Goal: Task Accomplishment & Management: Manage account settings

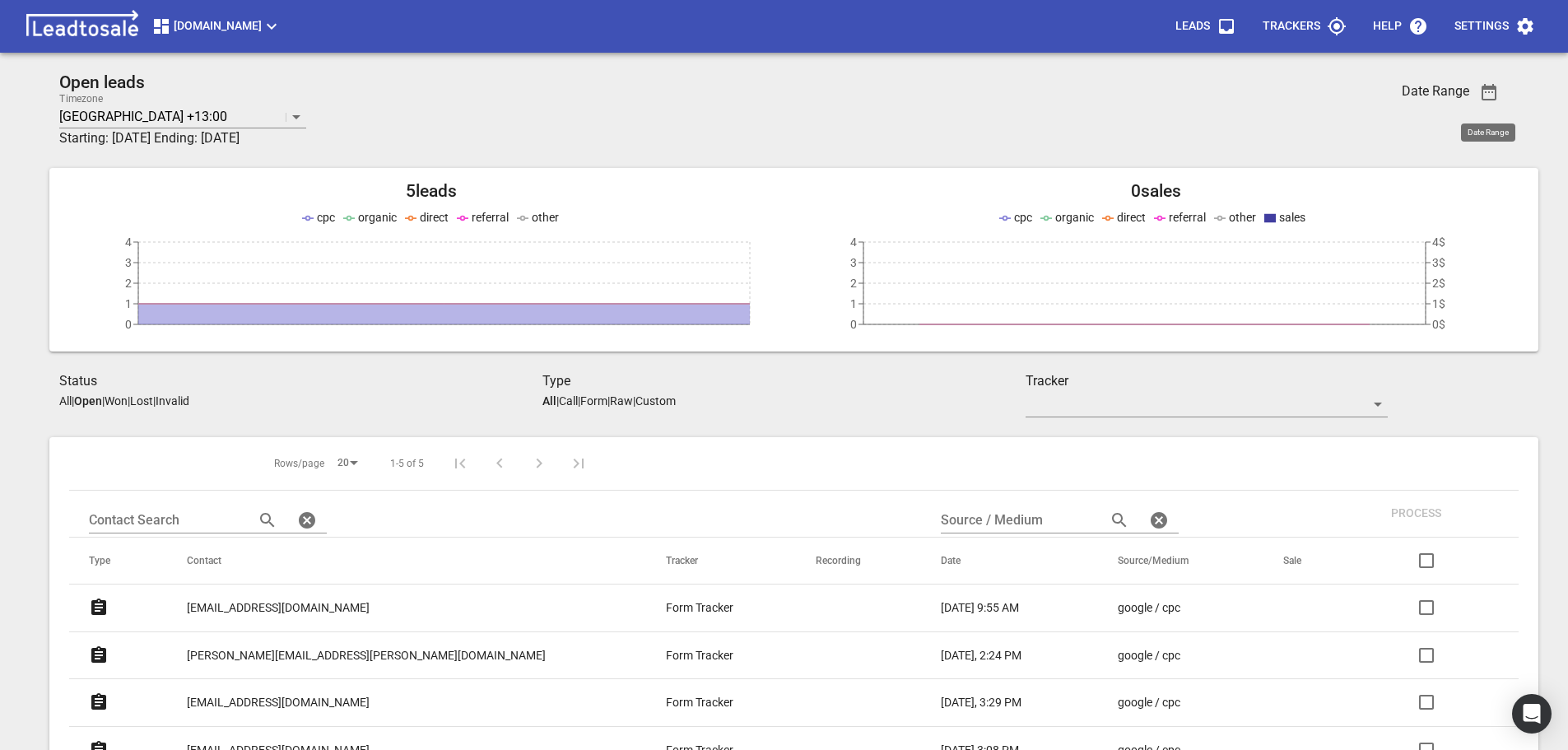
click at [1487, 88] on icon "button" at bounding box center [1489, 92] width 15 height 17
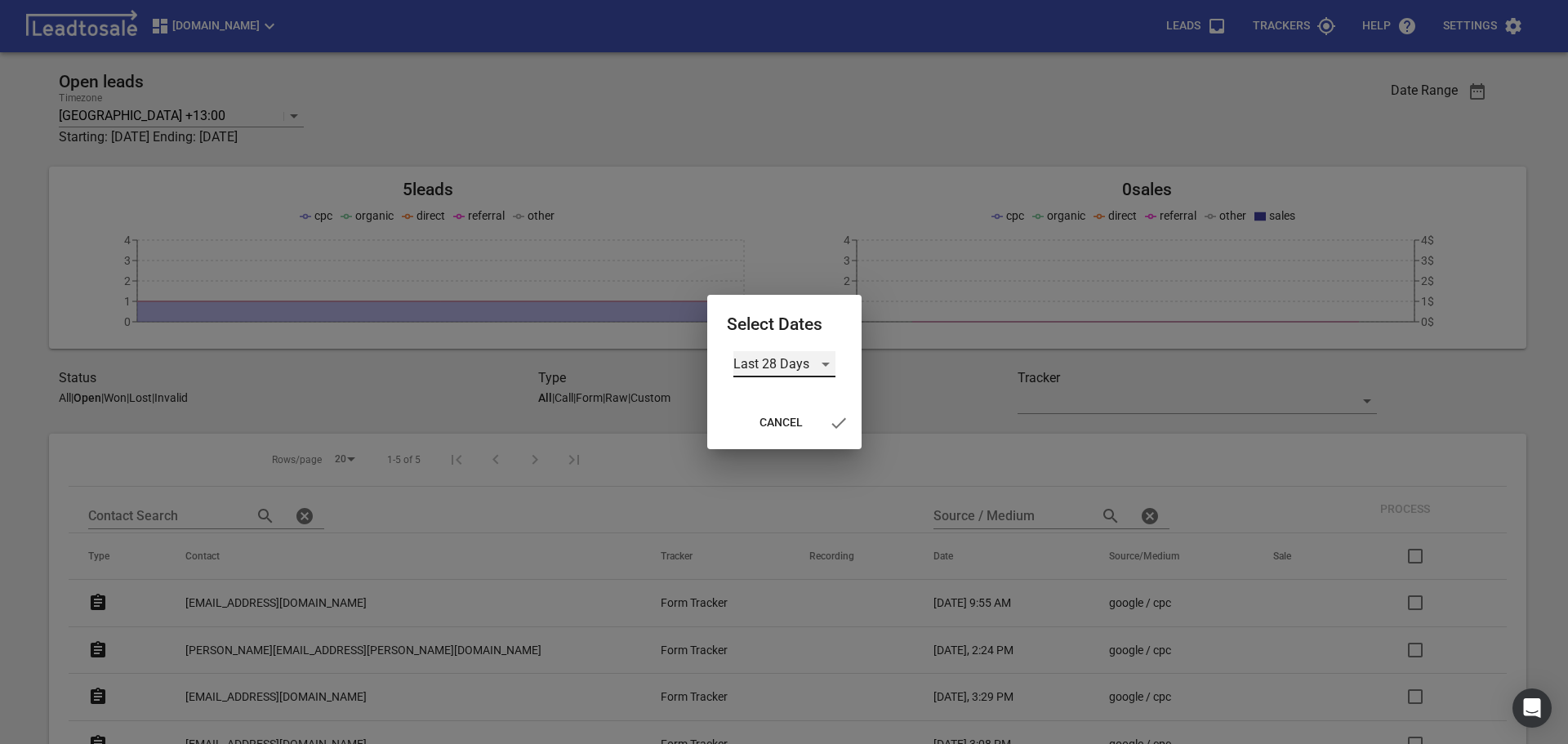
click at [824, 362] on div "Last 28 Days" at bounding box center [784, 364] width 102 height 26
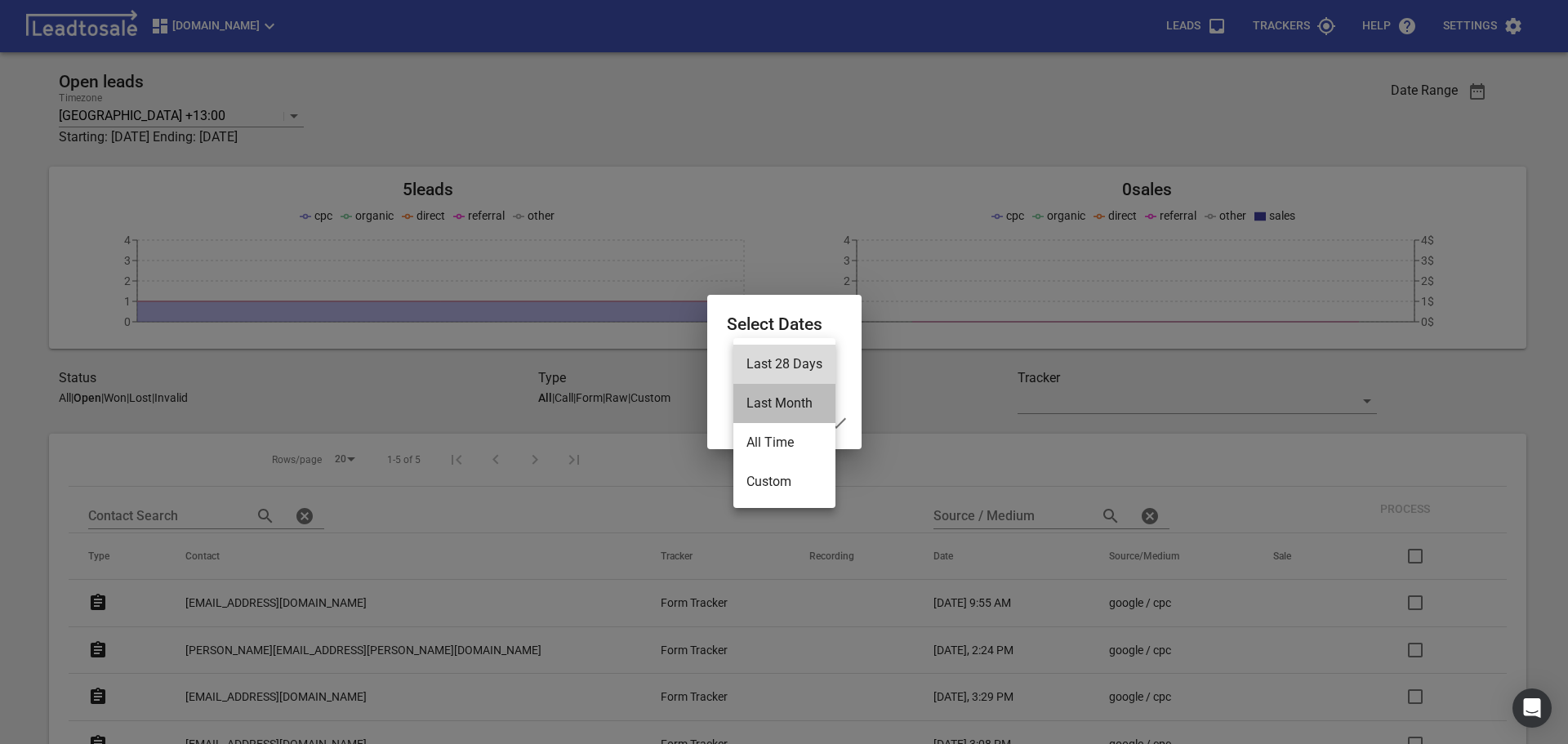
click at [781, 404] on li "Last Month" at bounding box center [784, 403] width 102 height 39
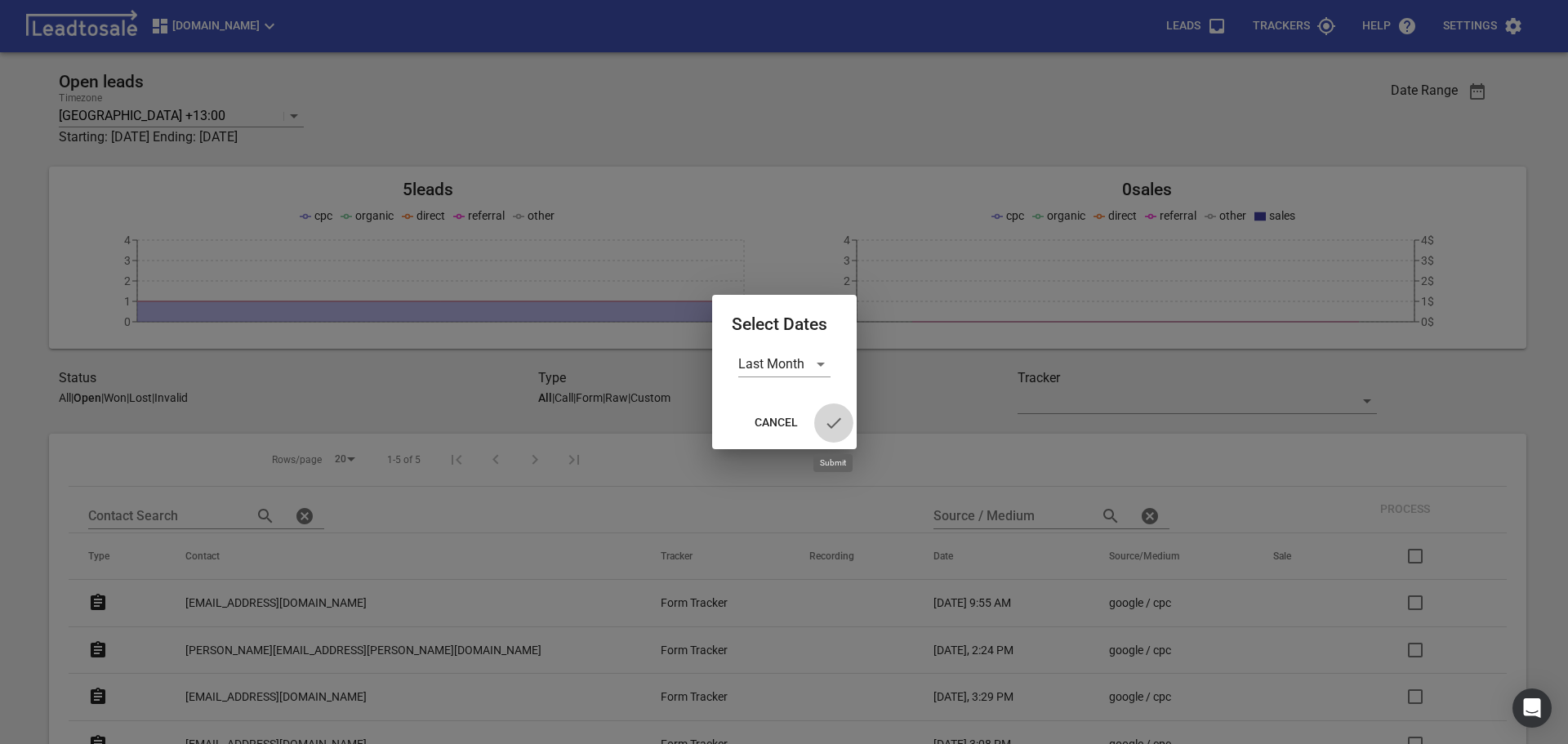
click at [832, 418] on icon "button" at bounding box center [834, 423] width 19 height 19
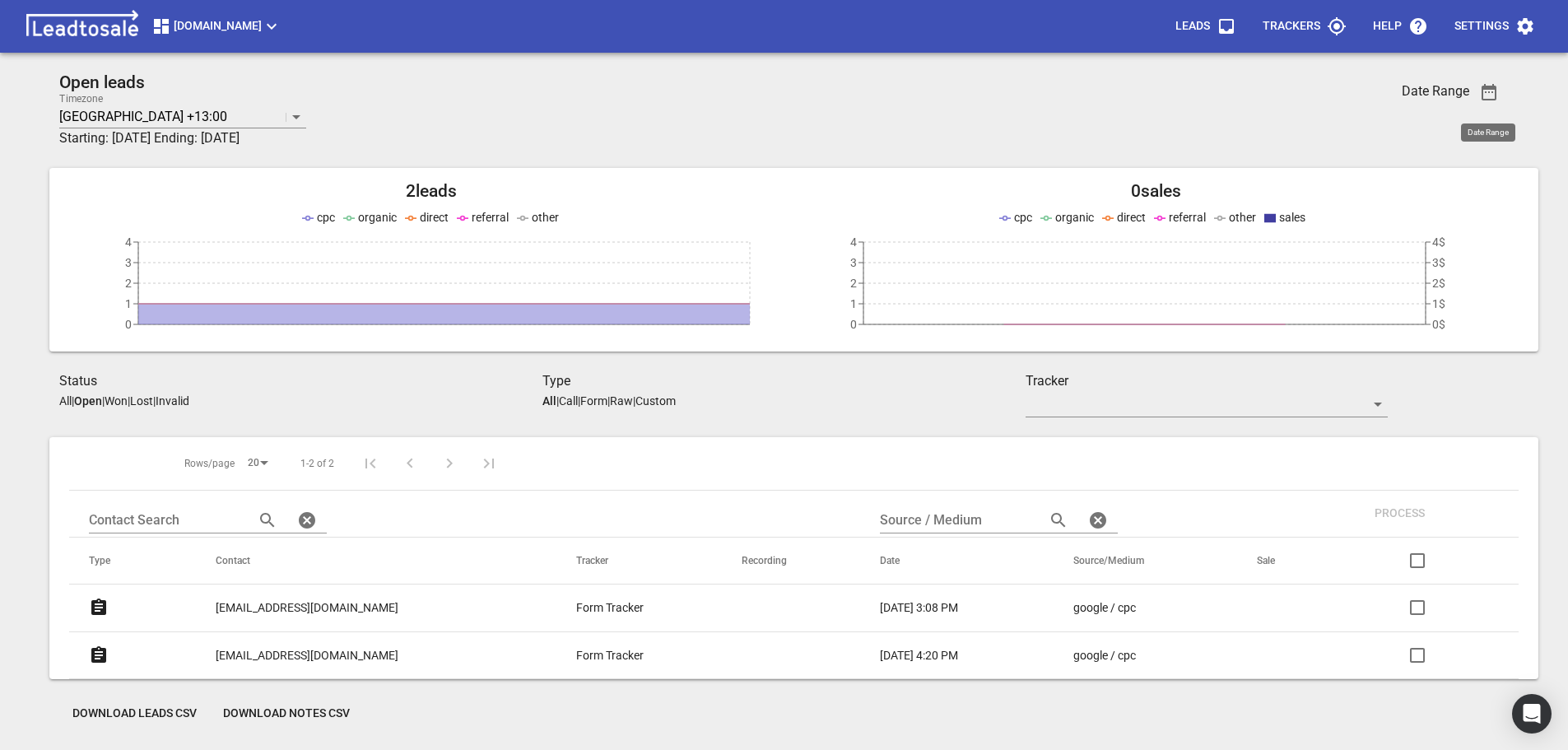
click at [1492, 96] on icon "button" at bounding box center [1489, 92] width 19 height 19
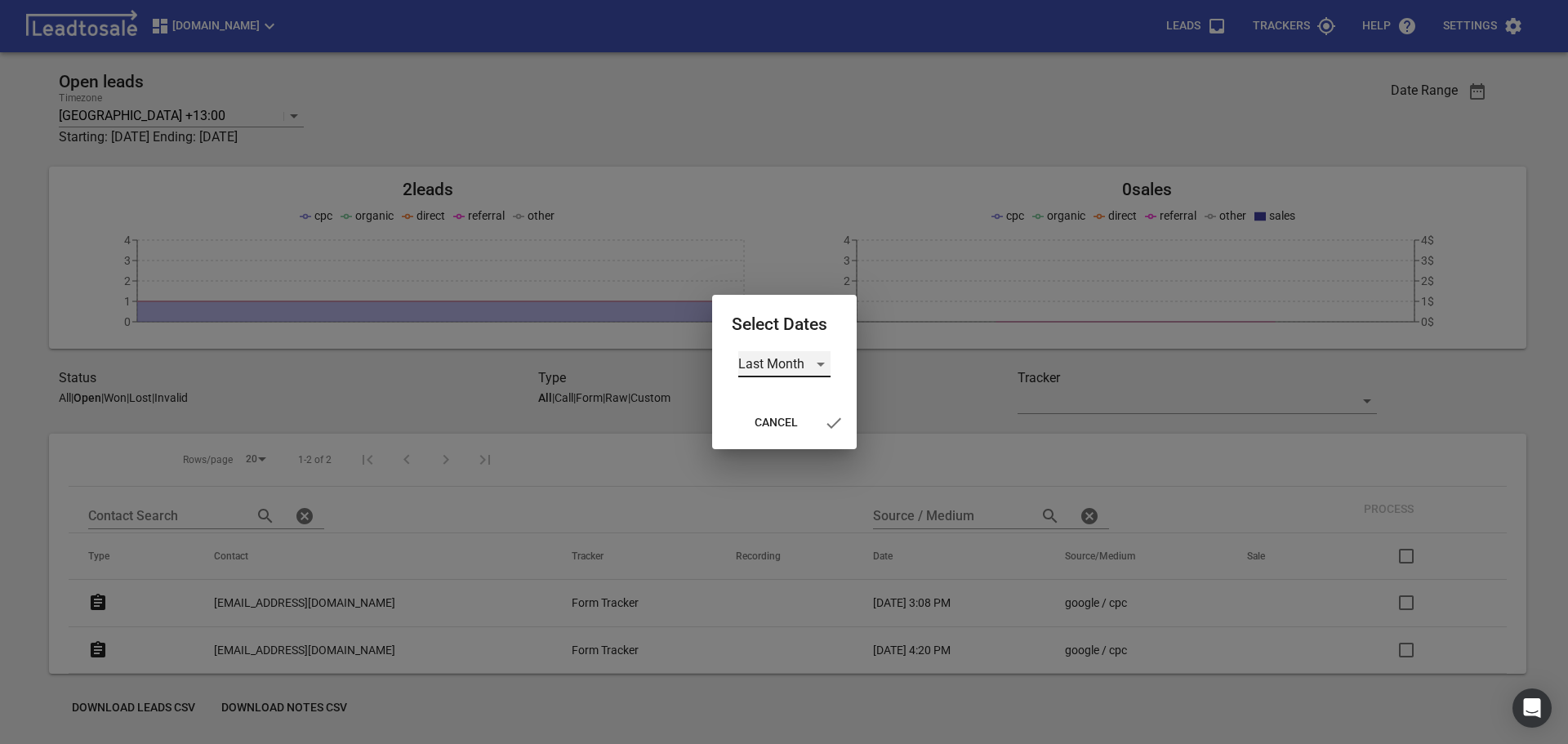
click at [822, 364] on div "Last Month" at bounding box center [784, 364] width 92 height 26
click at [773, 441] on li "Custom" at bounding box center [789, 442] width 102 height 39
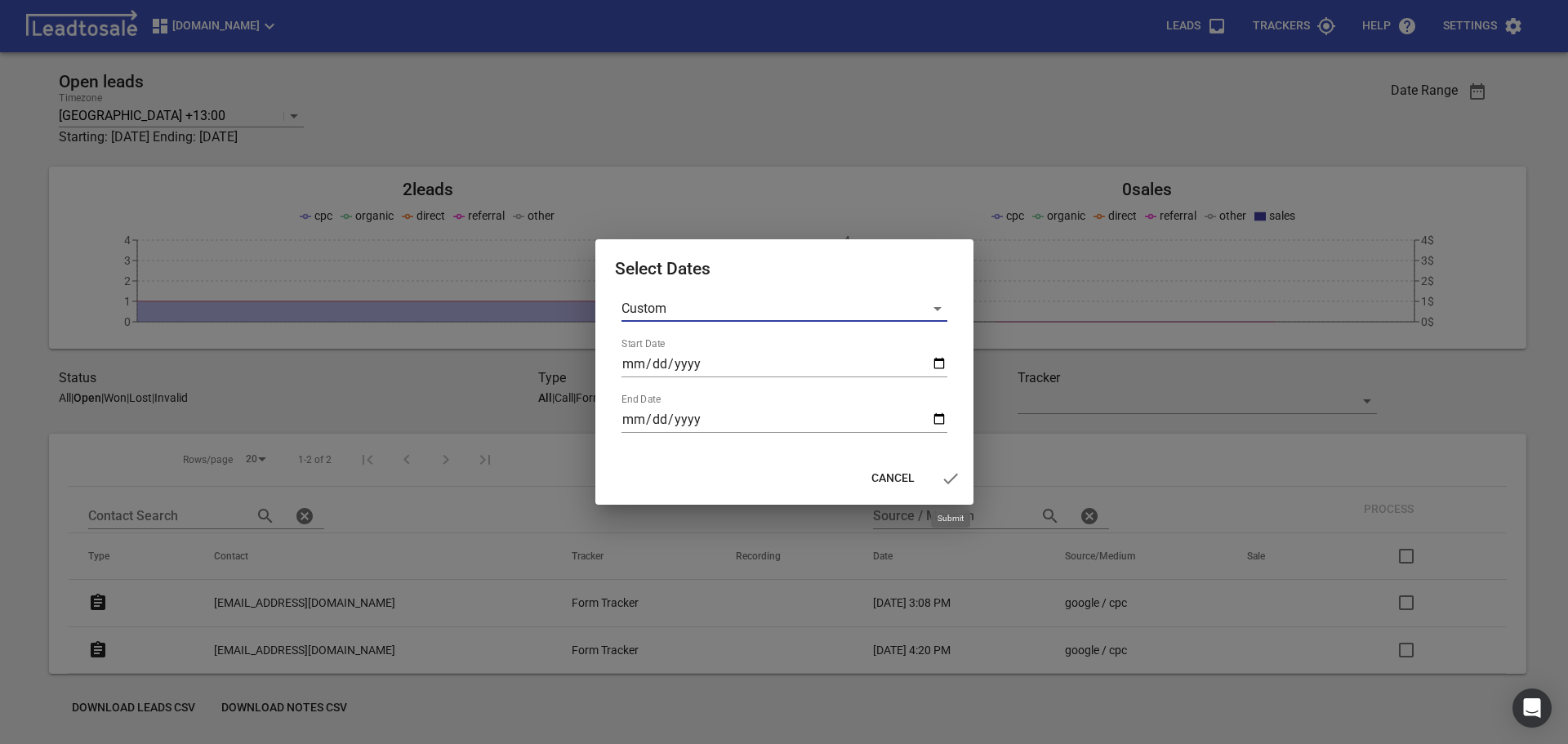
click at [948, 476] on icon "button" at bounding box center [951, 478] width 19 height 19
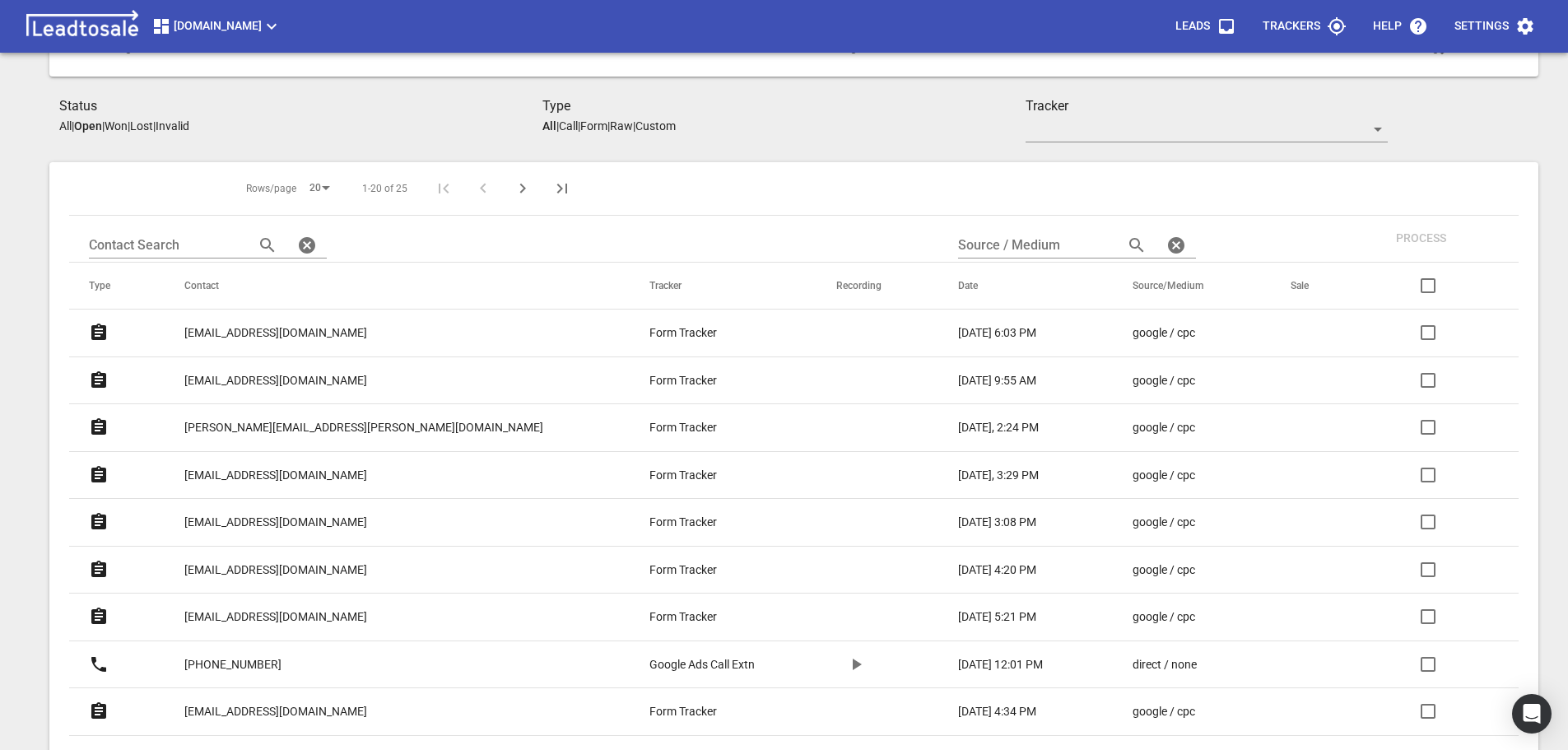
scroll to position [274, 0]
click at [153, 126] on p "Lost" at bounding box center [142, 126] width 23 height 13
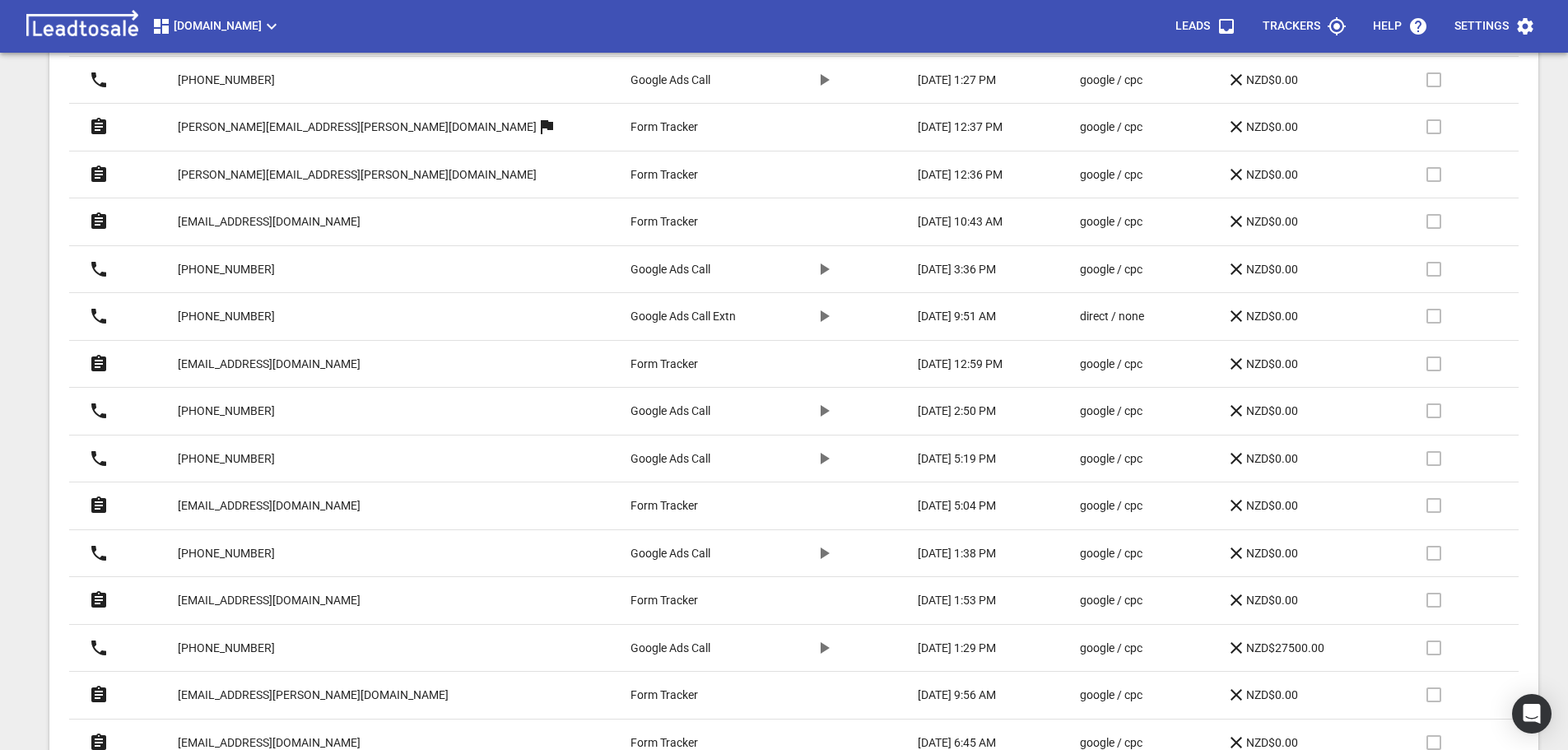
scroll to position [603, 0]
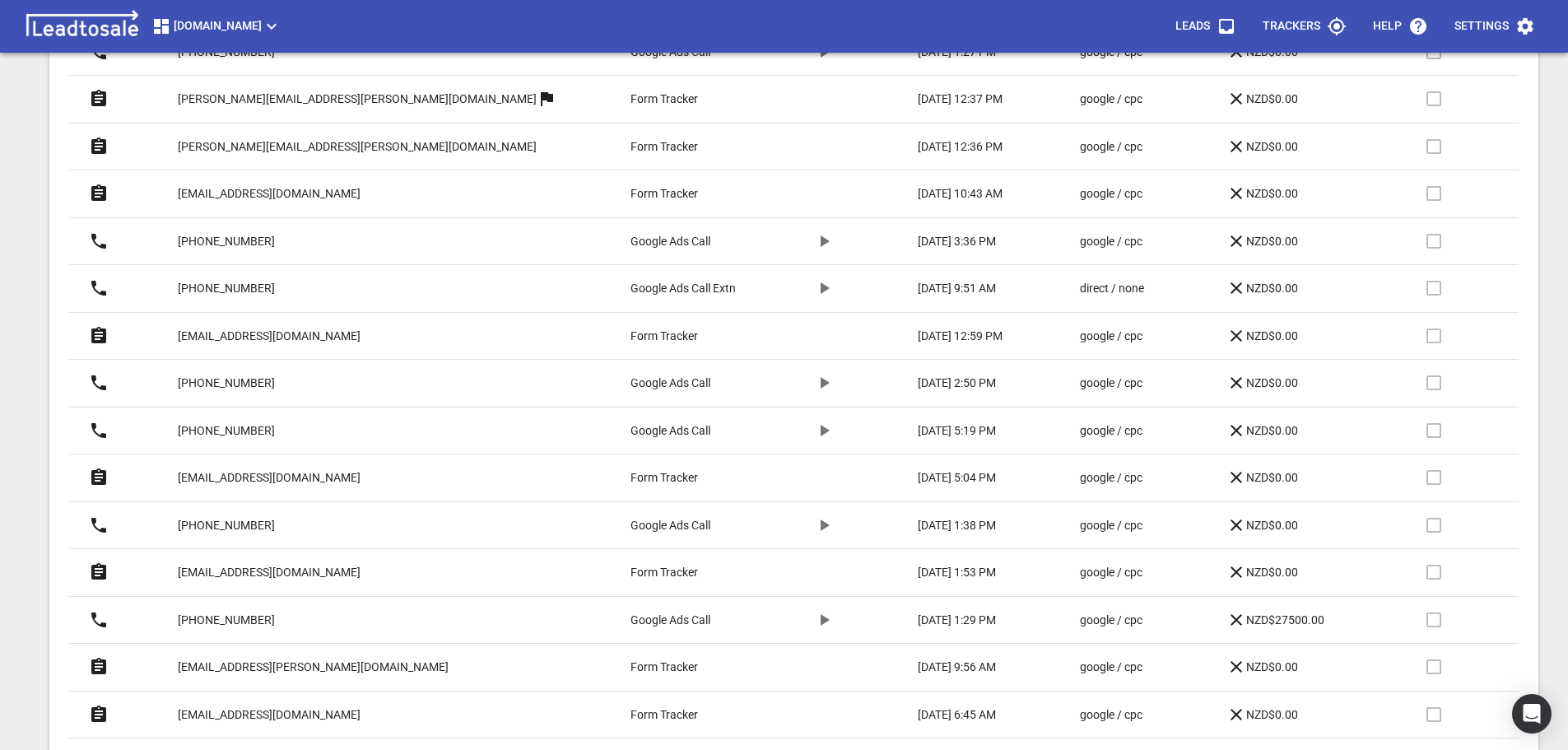
click at [253, 572] on p "[EMAIL_ADDRESS][DOMAIN_NAME]" at bounding box center [269, 572] width 183 height 18
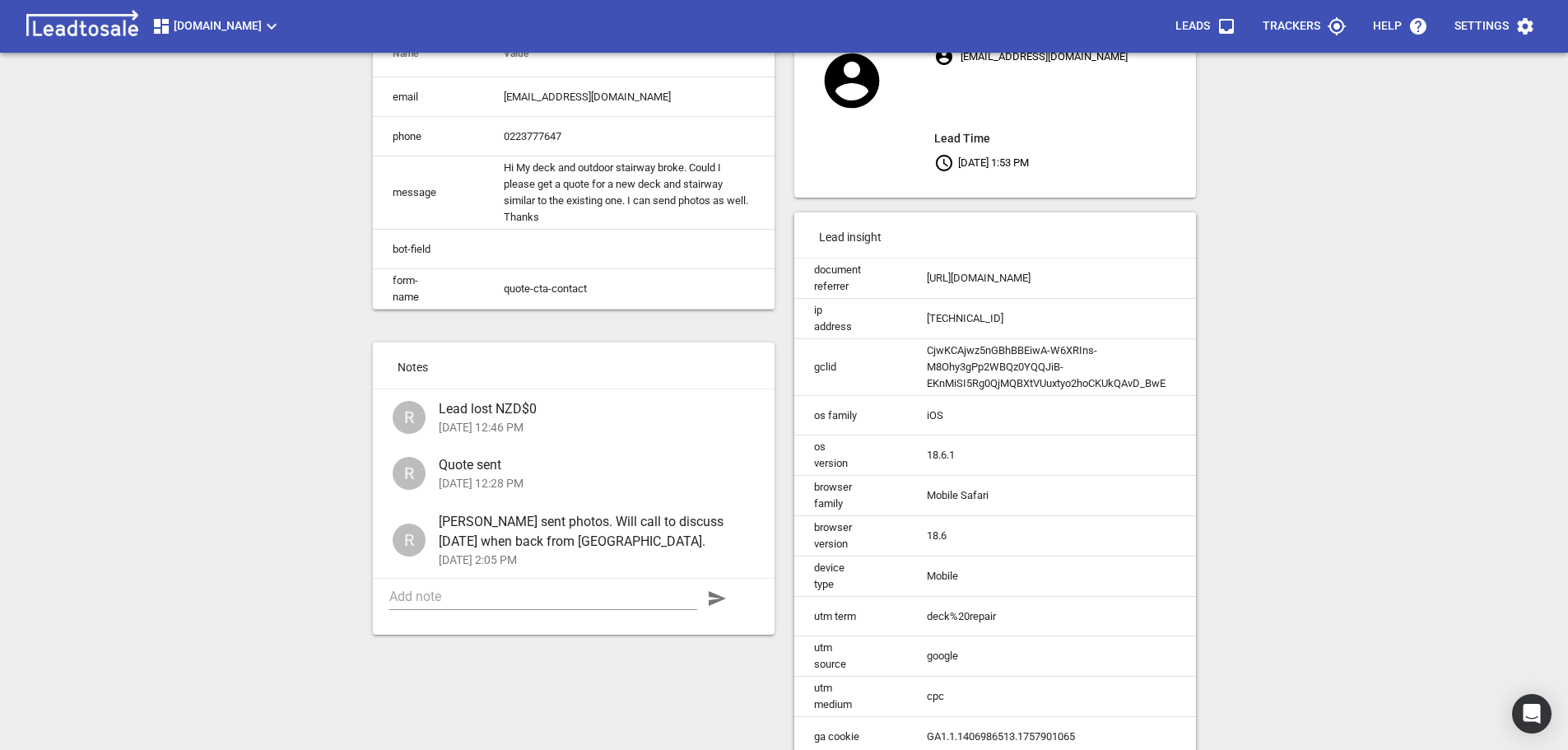
scroll to position [165, 0]
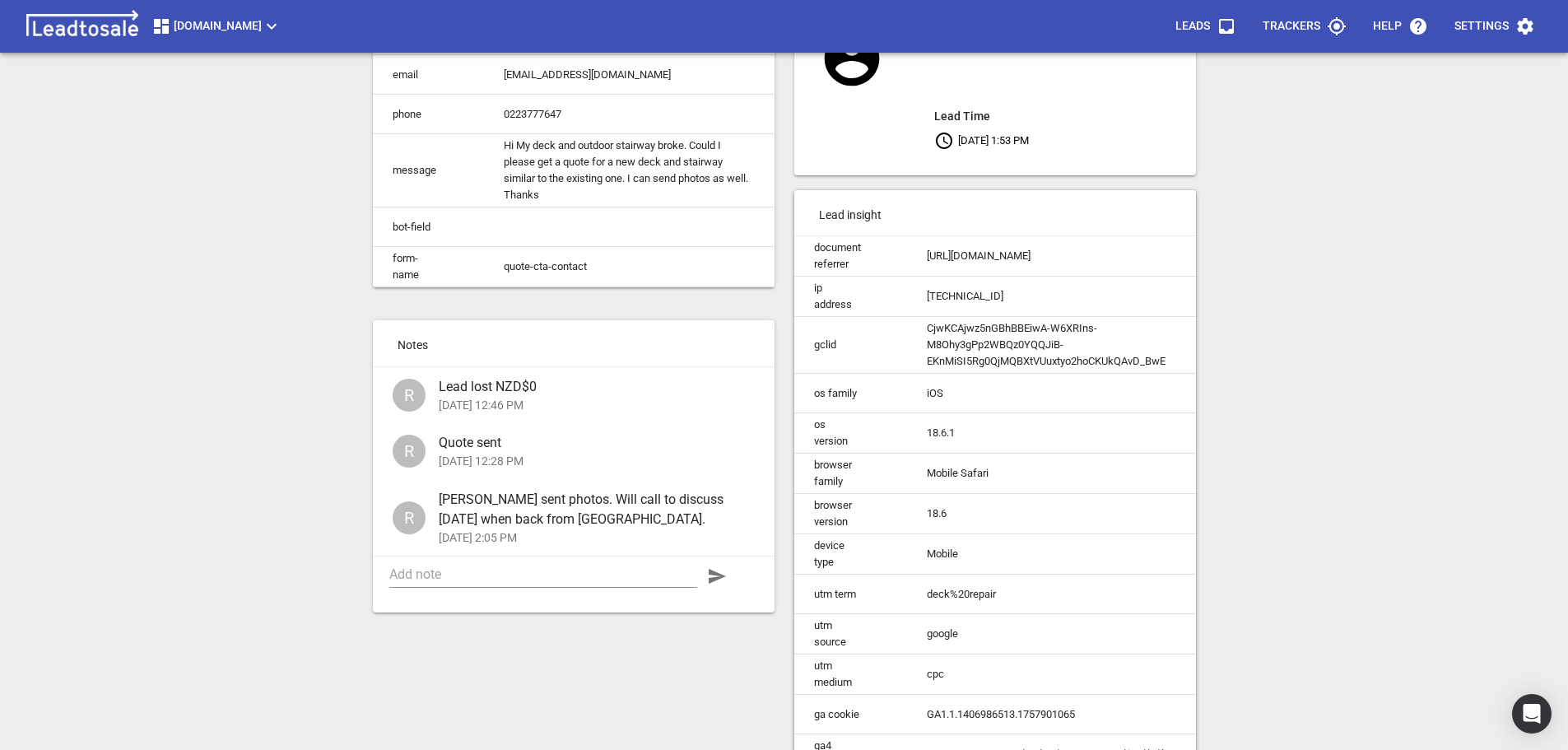
click at [540, 396] on span "Lead lost NZD$0" at bounding box center [590, 386] width 303 height 19
click at [535, 396] on span "Lead lost NZD$0" at bounding box center [590, 386] width 303 height 19
click at [534, 396] on span "Lead lost NZD$0" at bounding box center [590, 386] width 303 height 19
click at [479, 582] on textarea at bounding box center [543, 574] width 308 height 16
click at [514, 582] on textarea "Quote sent 21-09-25. Not proceeding at this stage." at bounding box center [543, 574] width 308 height 16
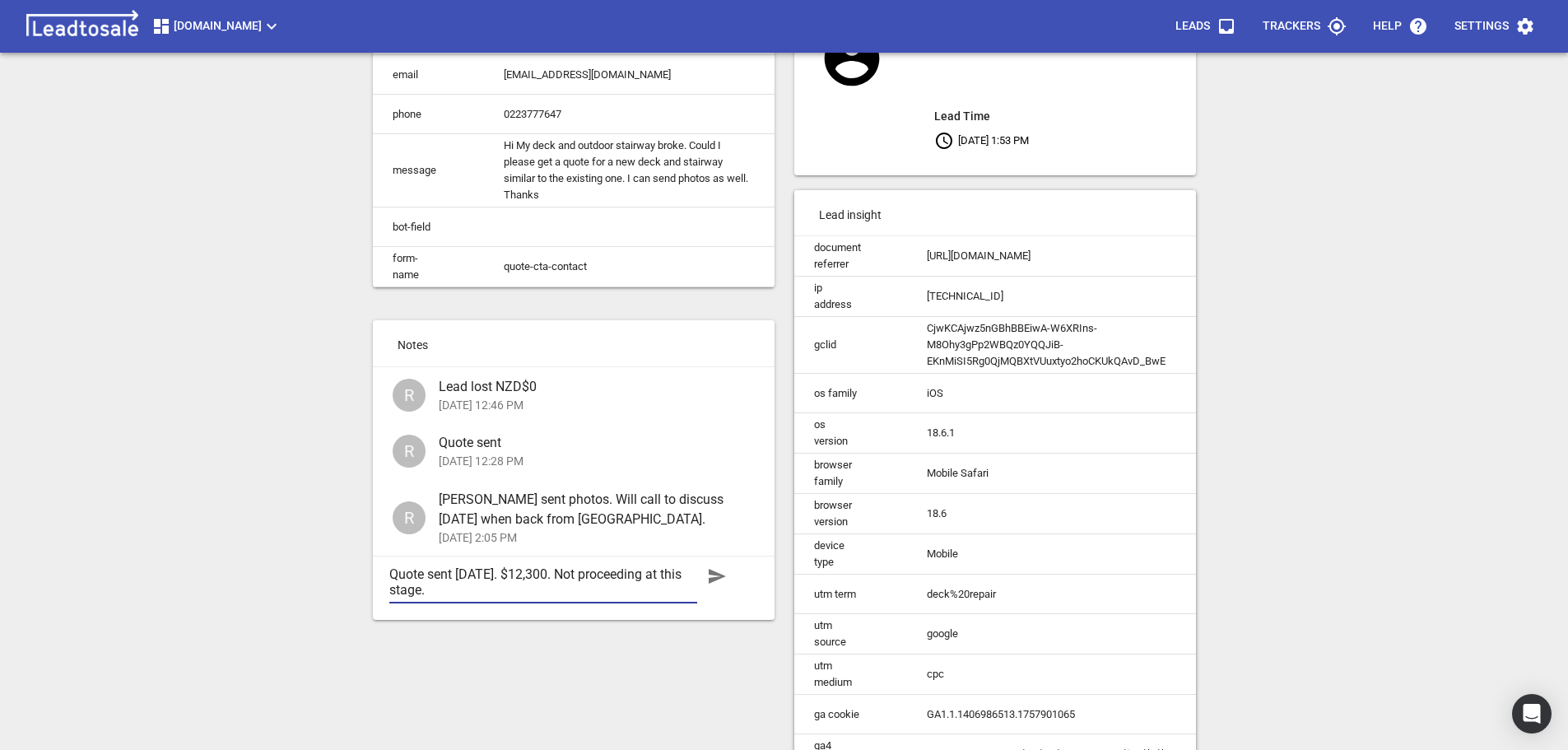
type textarea "Quote sent 21-09-25. $12,300. Not proceeding at this stage."
click at [714, 584] on icon "button" at bounding box center [718, 576] width 18 height 15
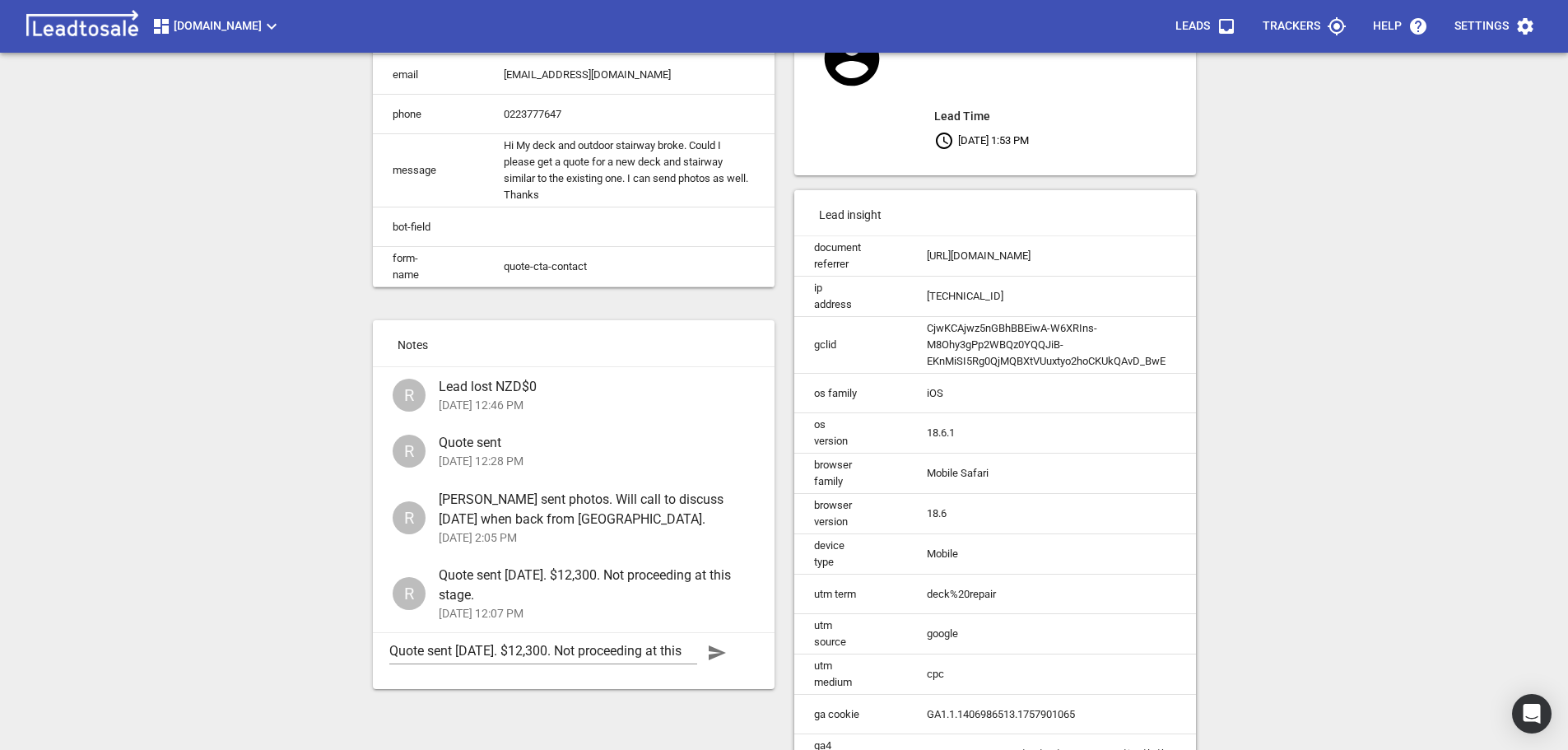
drag, startPoint x: 523, startPoint y: 401, endPoint x: 487, endPoint y: 392, distance: 37.1
click at [487, 392] on span "Lead lost NZD$0" at bounding box center [590, 386] width 303 height 19
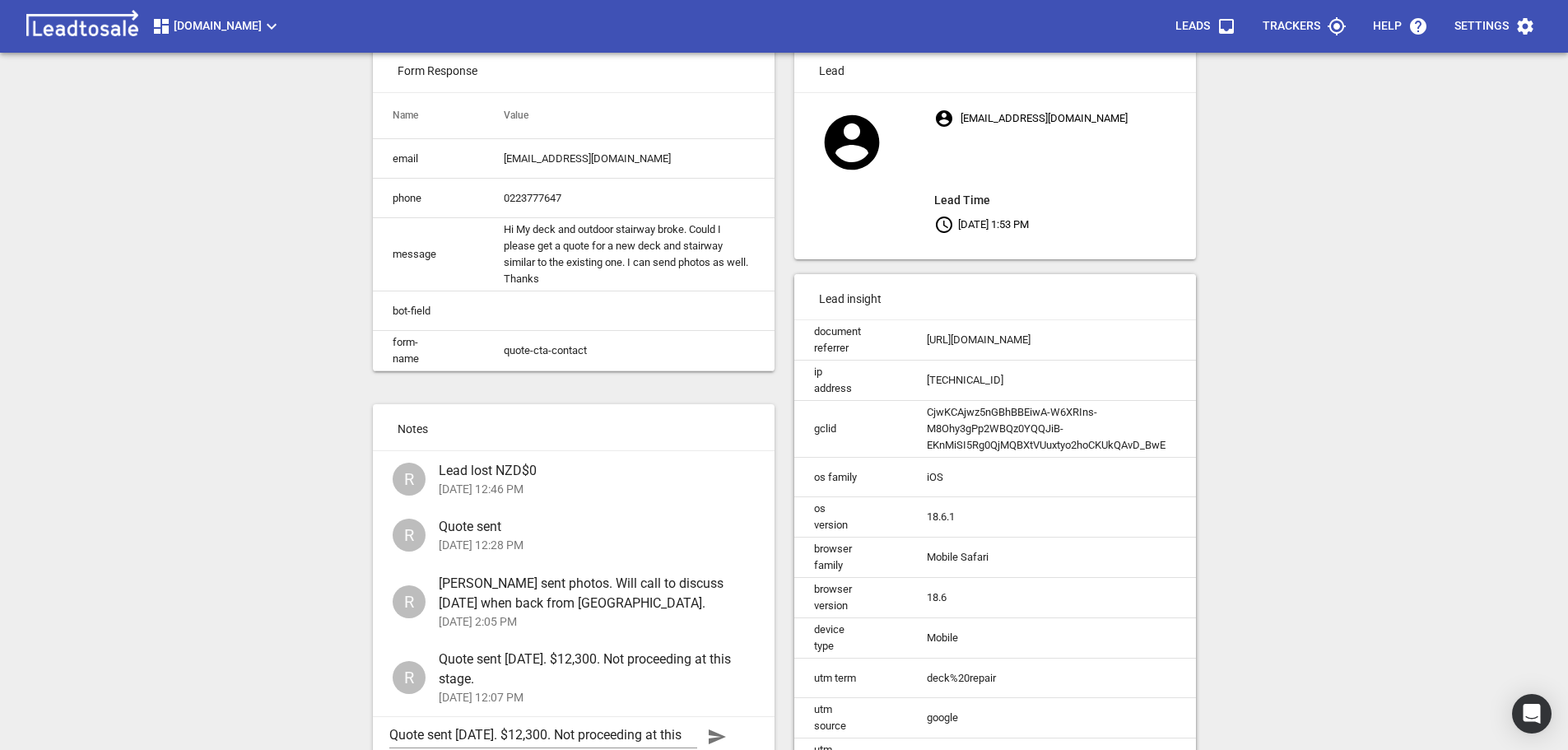
scroll to position [0, 0]
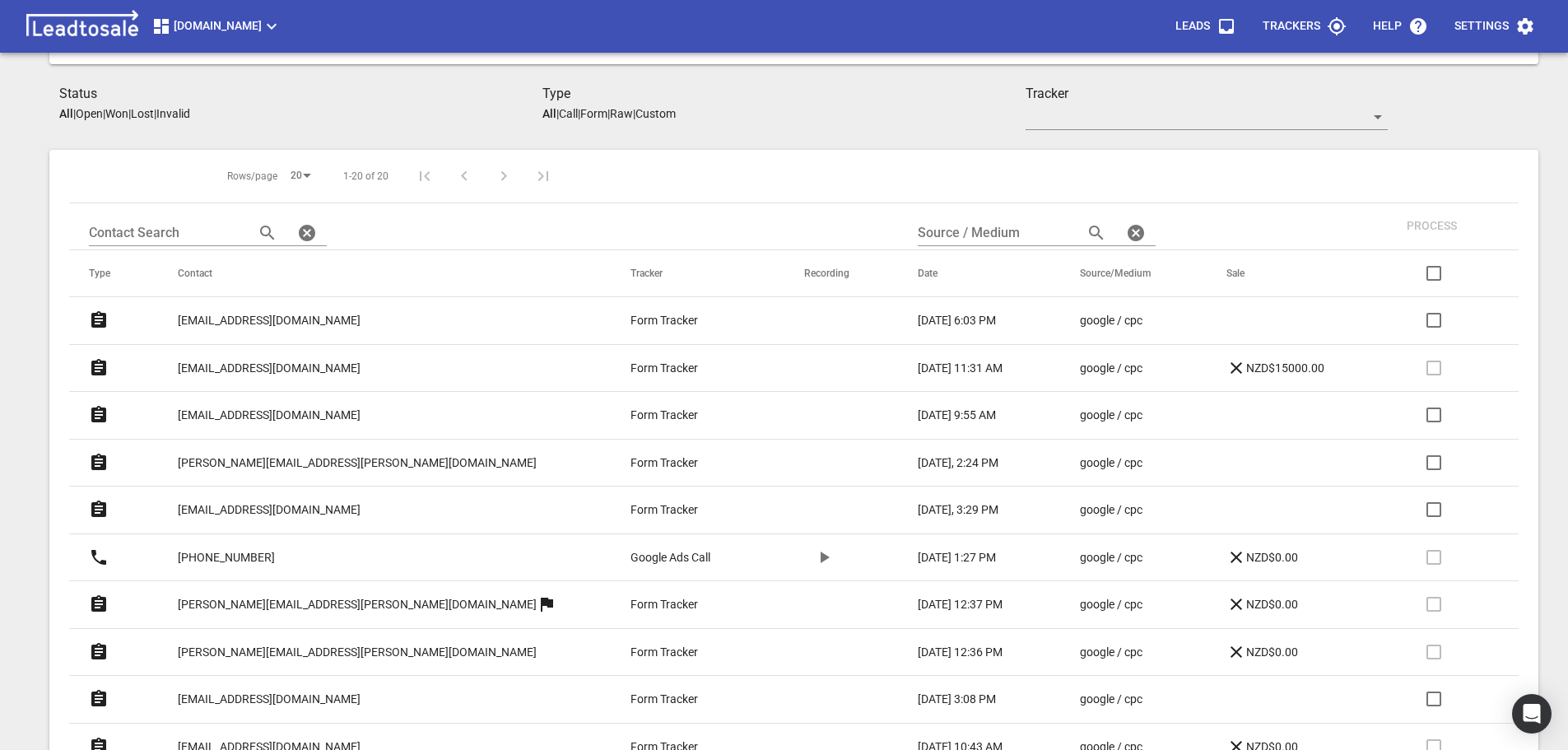
scroll to position [274, 0]
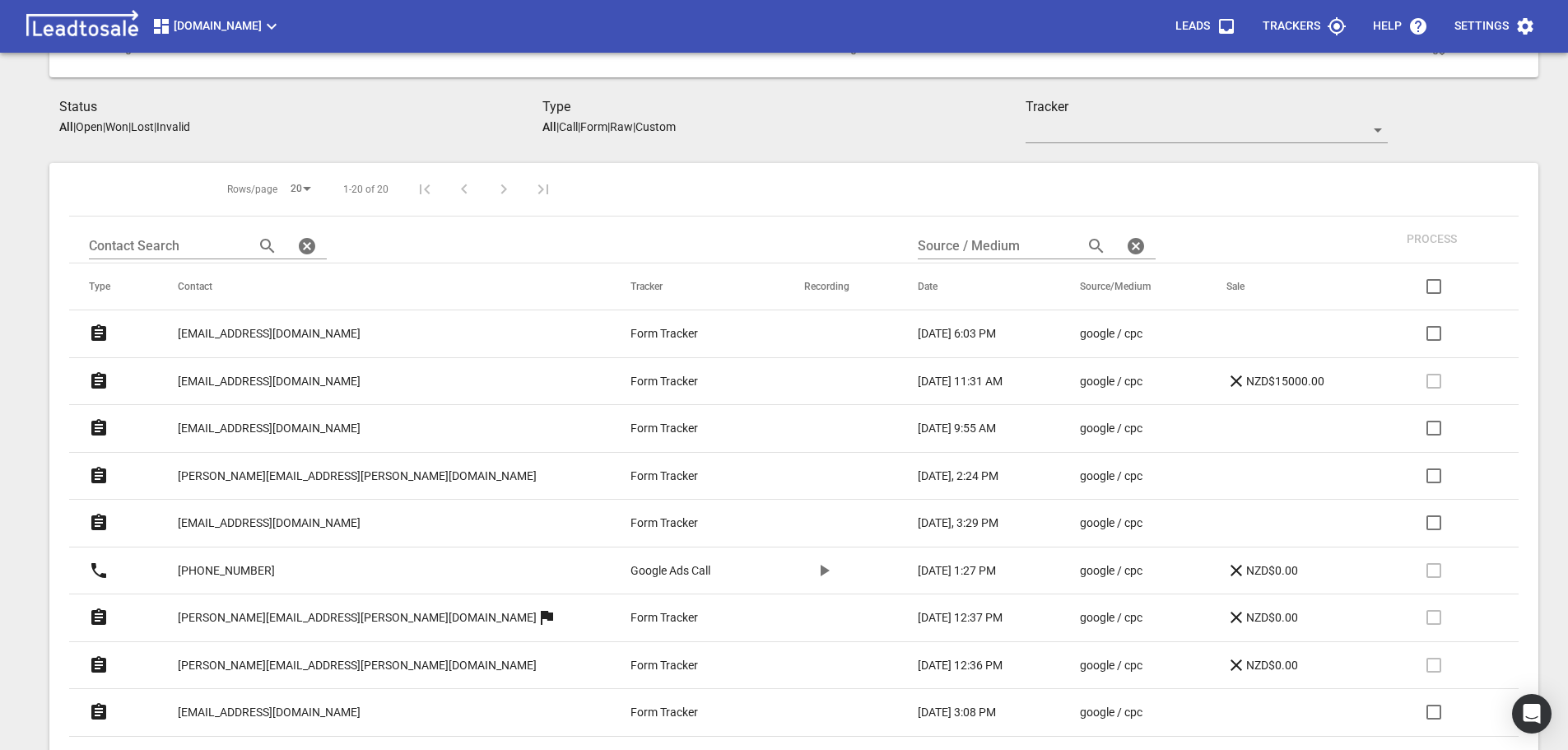
click at [97, 126] on p "Open" at bounding box center [89, 126] width 27 height 13
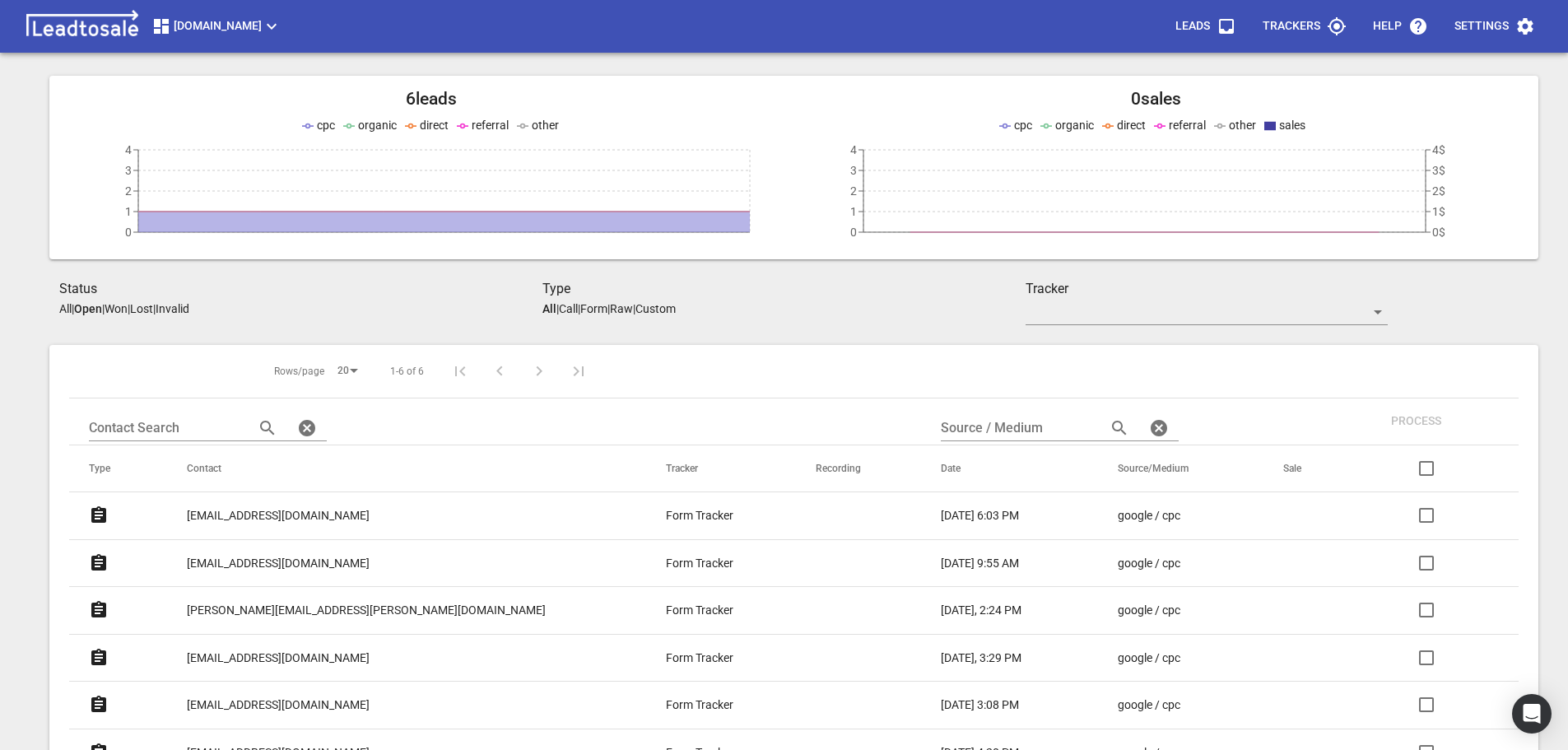
scroll to position [0, 0]
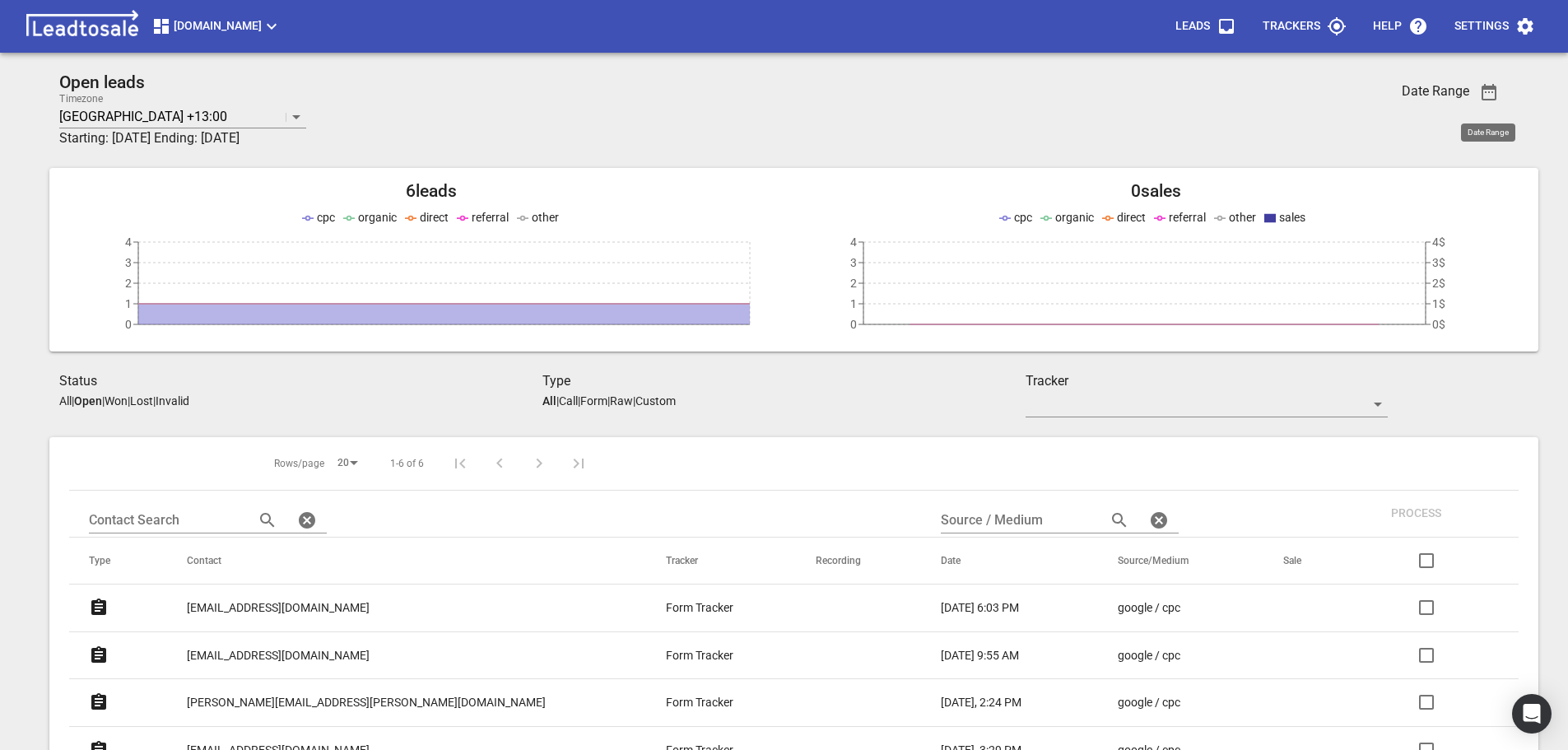
click at [1488, 88] on icon "button" at bounding box center [1489, 92] width 15 height 17
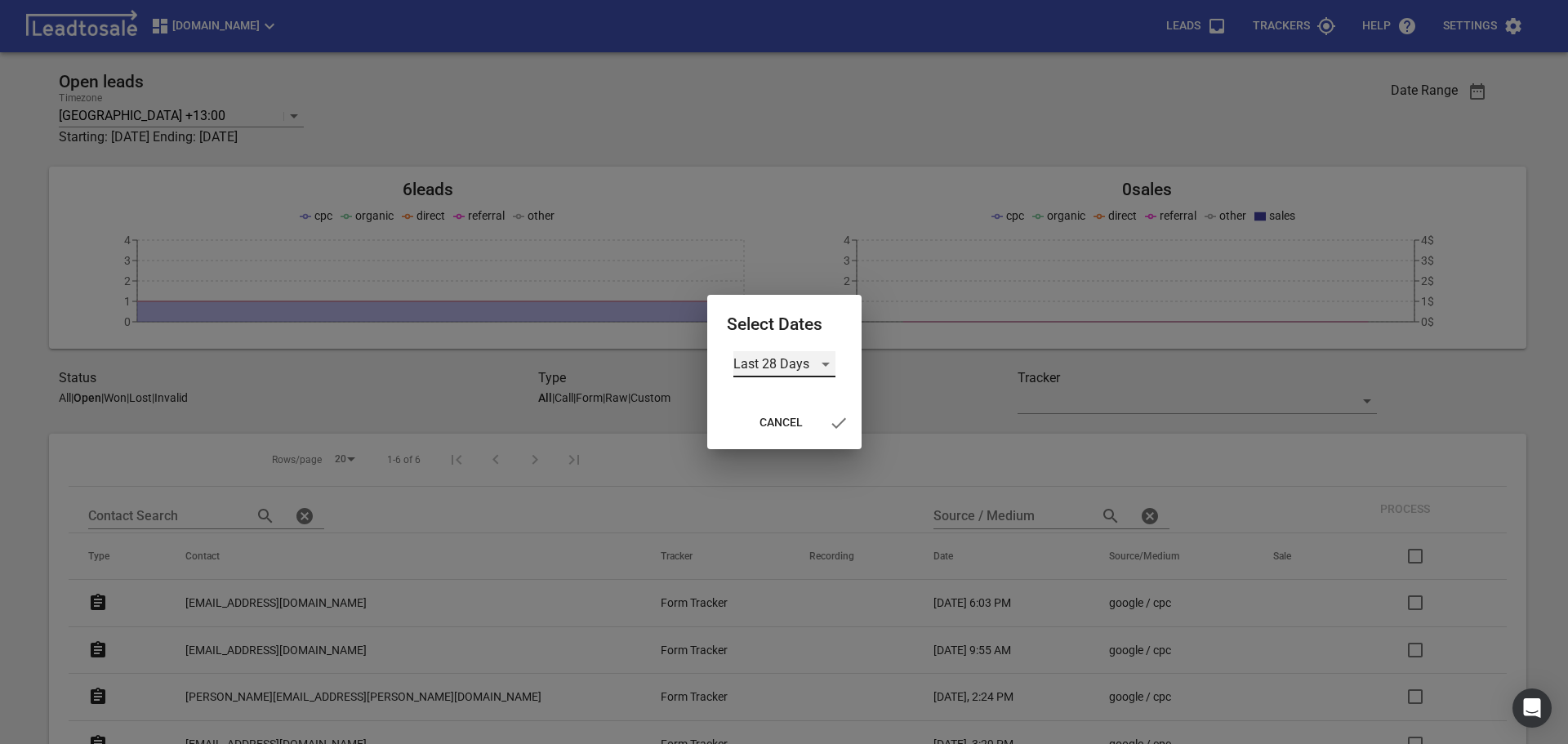
click at [788, 367] on div "Last 28 Days" at bounding box center [784, 364] width 102 height 26
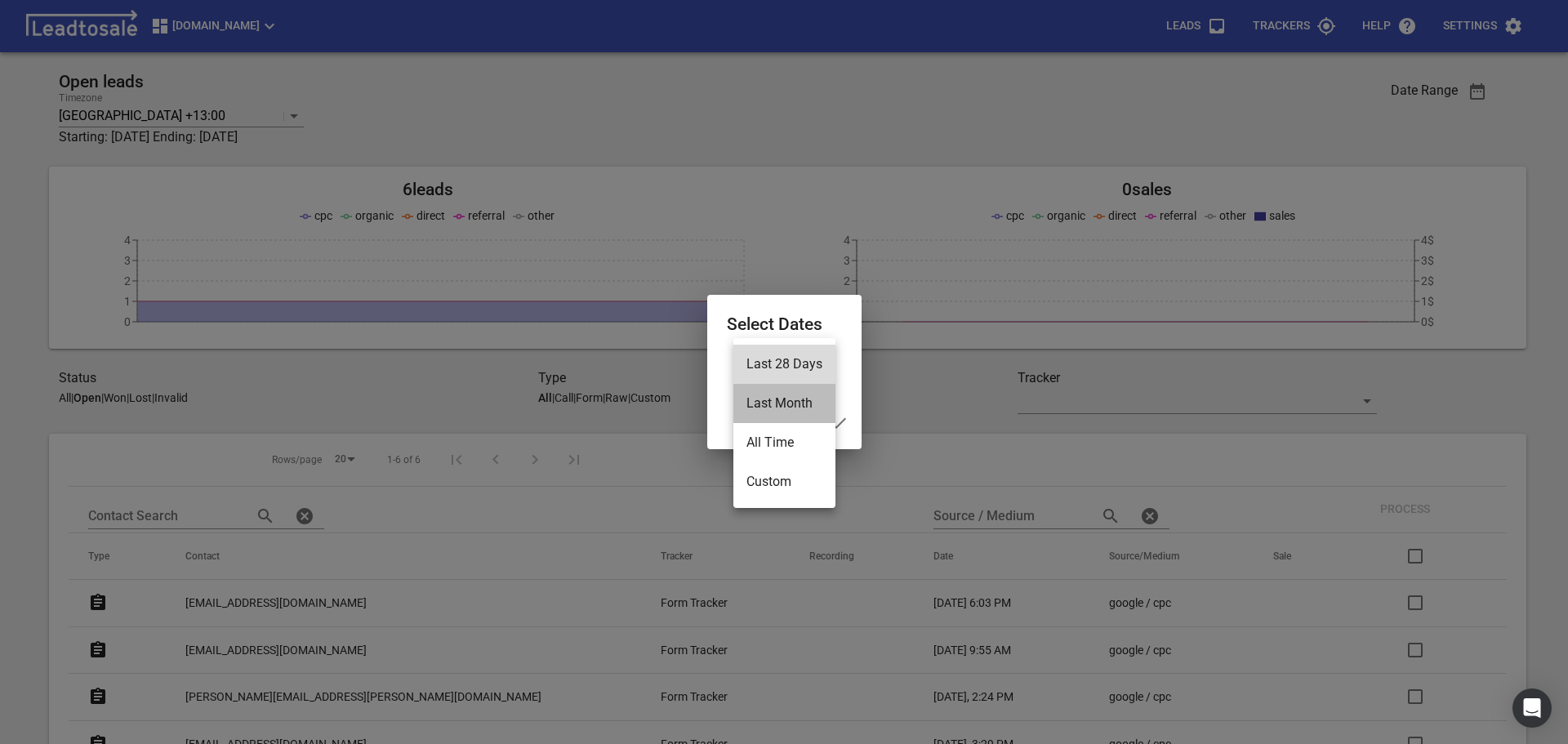
click at [784, 403] on li "Last Month" at bounding box center [784, 403] width 102 height 39
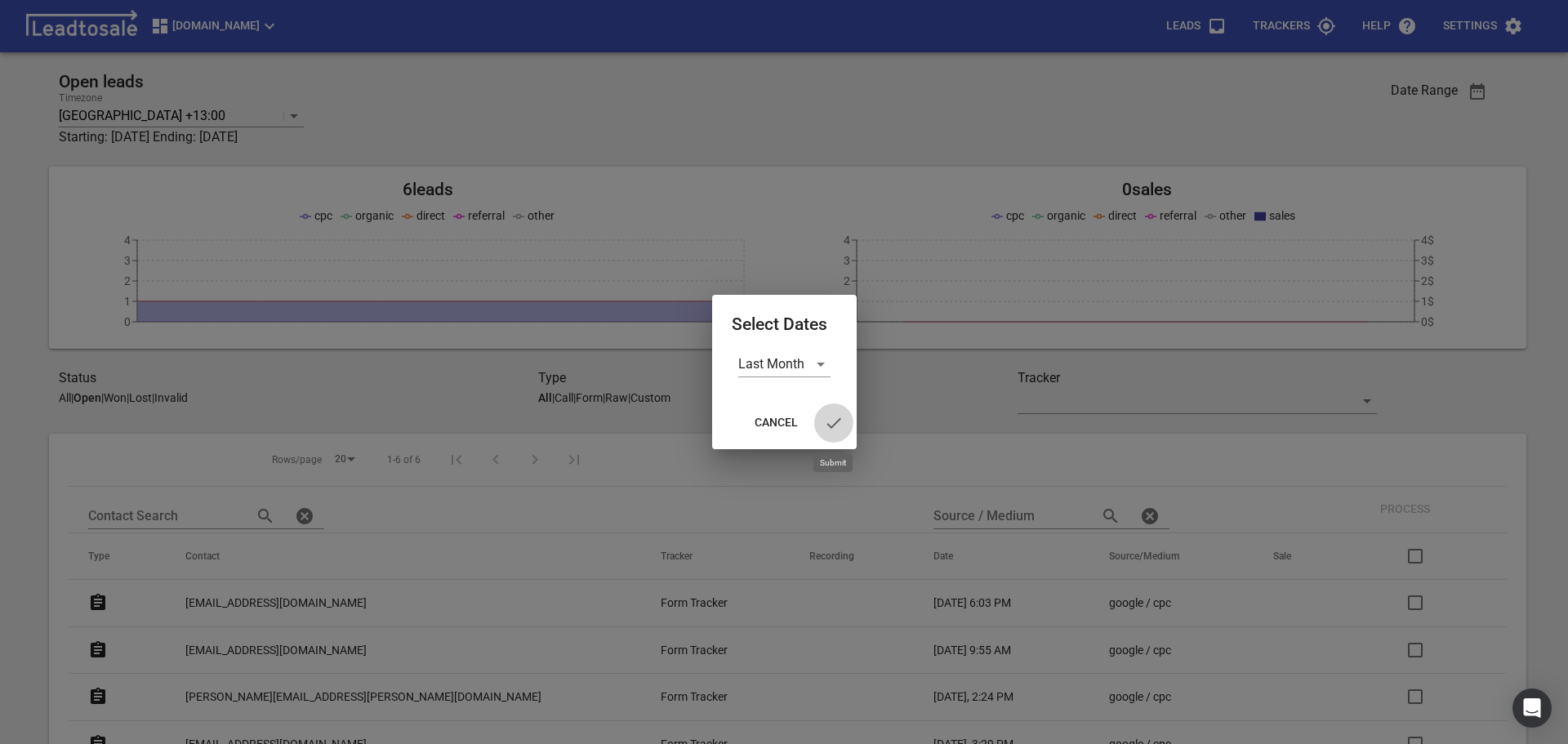
click at [831, 424] on icon "button" at bounding box center [834, 423] width 19 height 19
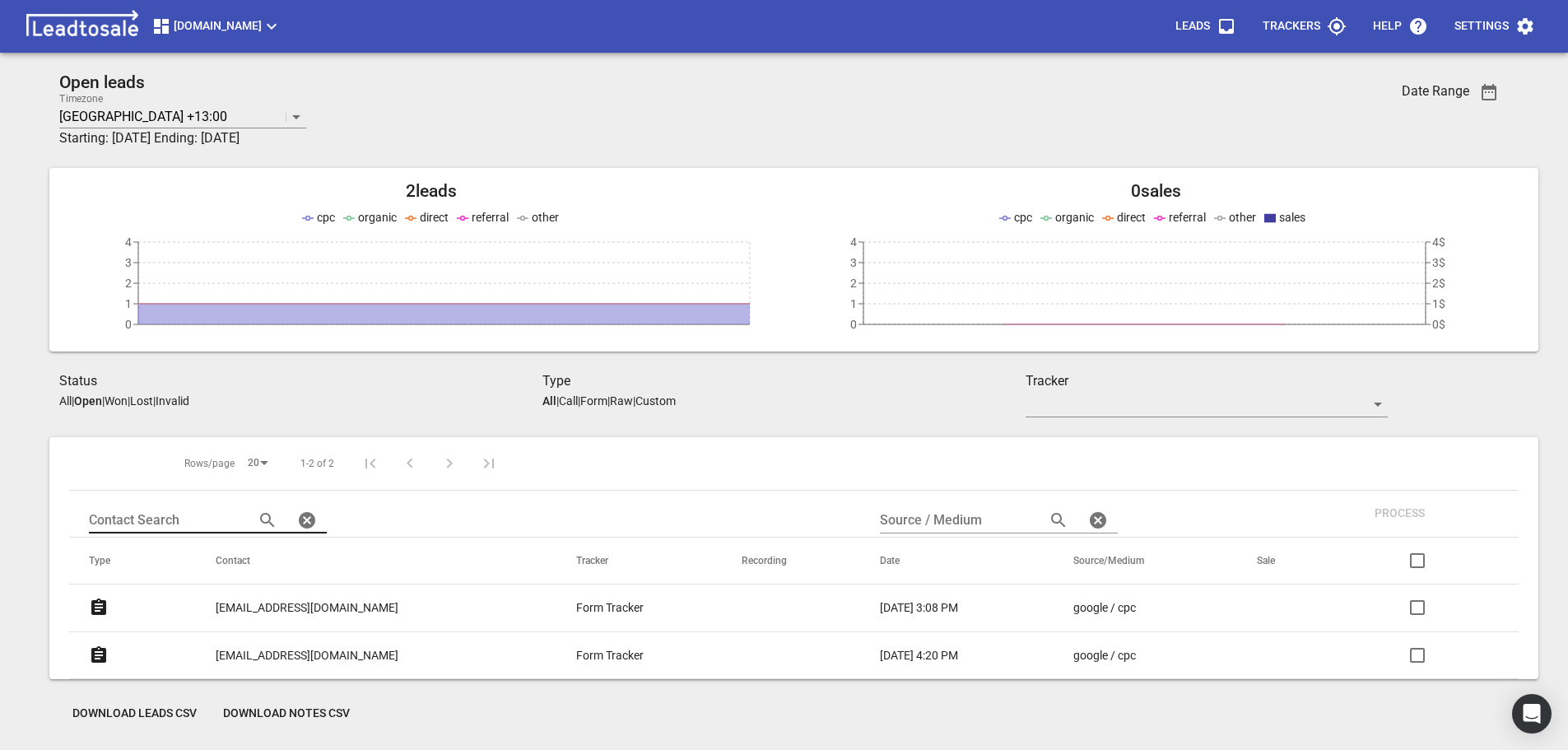
click at [112, 520] on input "text" at bounding box center [165, 520] width 152 height 27
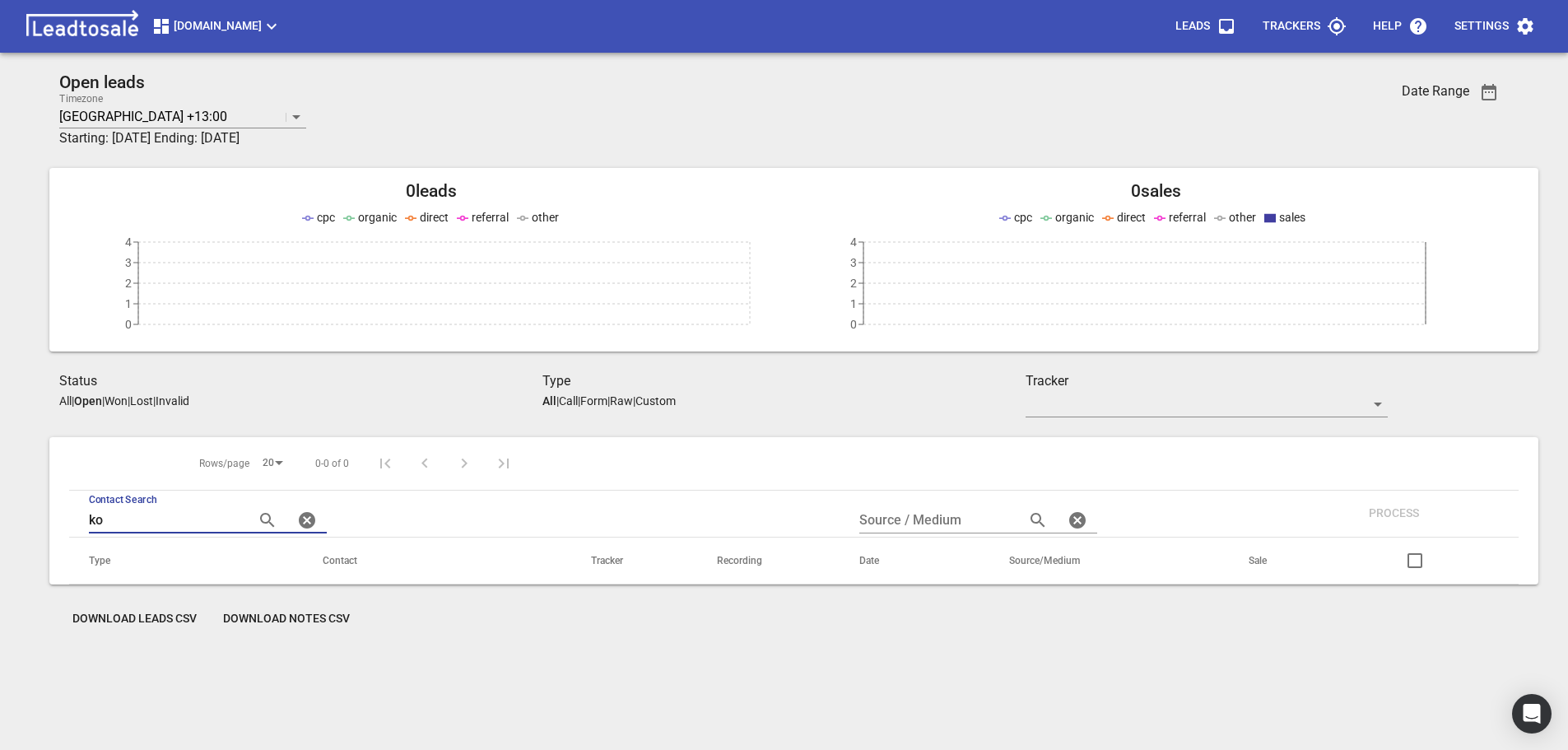
type input "k"
click at [1487, 92] on icon "button" at bounding box center [1489, 92] width 19 height 19
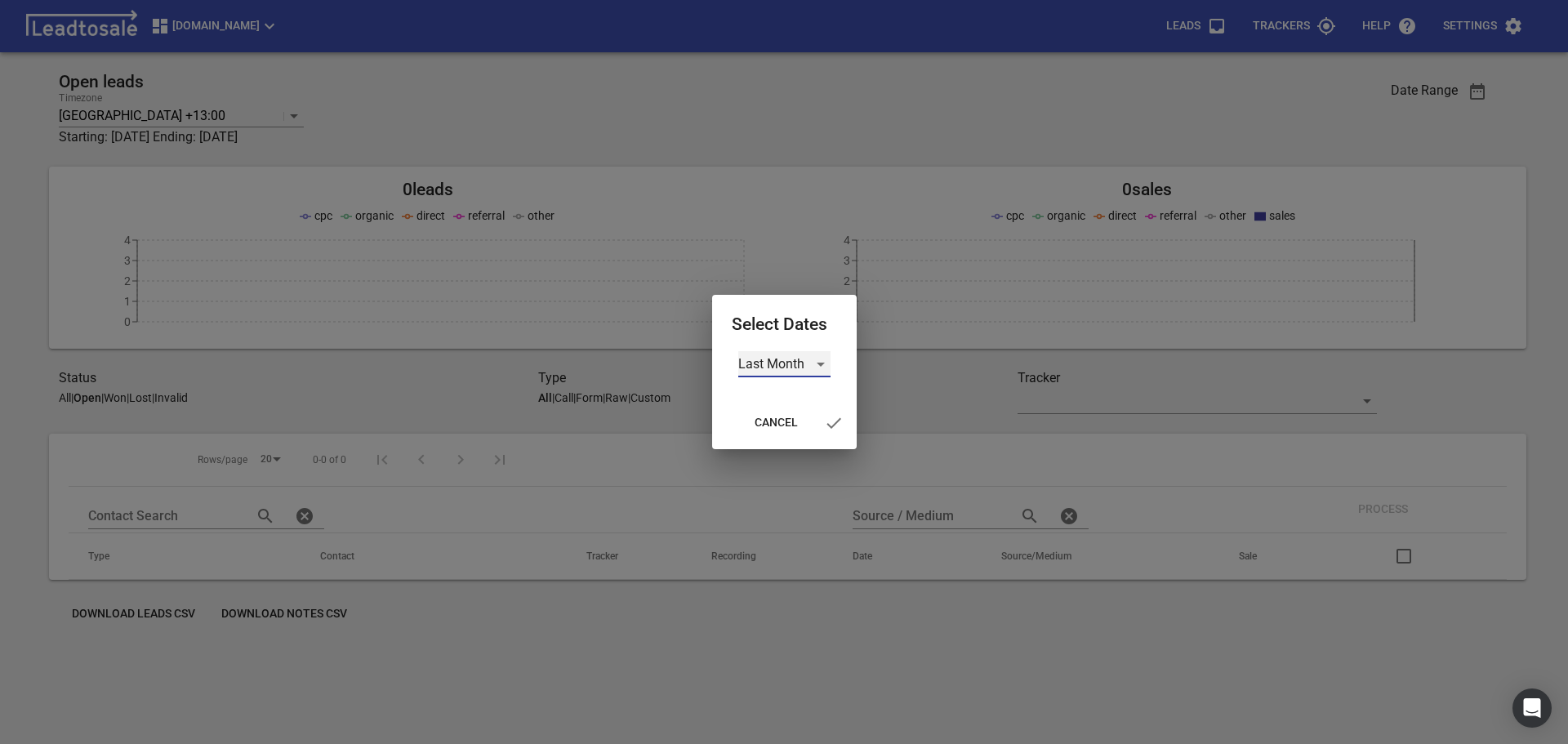
click at [819, 362] on div "Last Month" at bounding box center [784, 364] width 92 height 26
click at [780, 442] on li "Custom" at bounding box center [789, 442] width 102 height 39
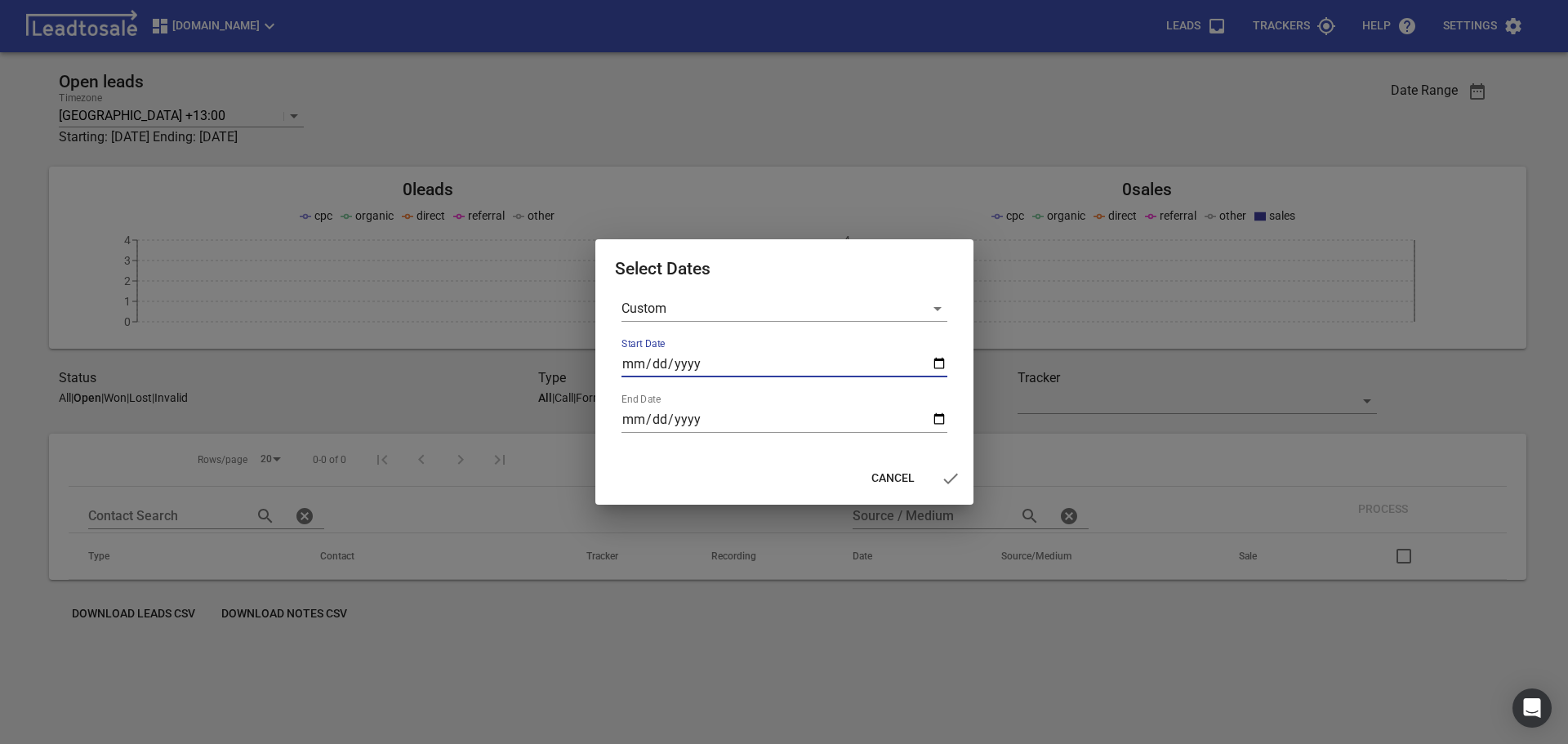
click at [631, 360] on input "Start Date" at bounding box center [784, 364] width 326 height 26
click at [637, 361] on input "0004-02-04" at bounding box center [784, 364] width 326 height 26
type input "0004-02-24"
type input "2025-09-24"
click at [633, 418] on input "End Date" at bounding box center [784, 419] width 326 height 26
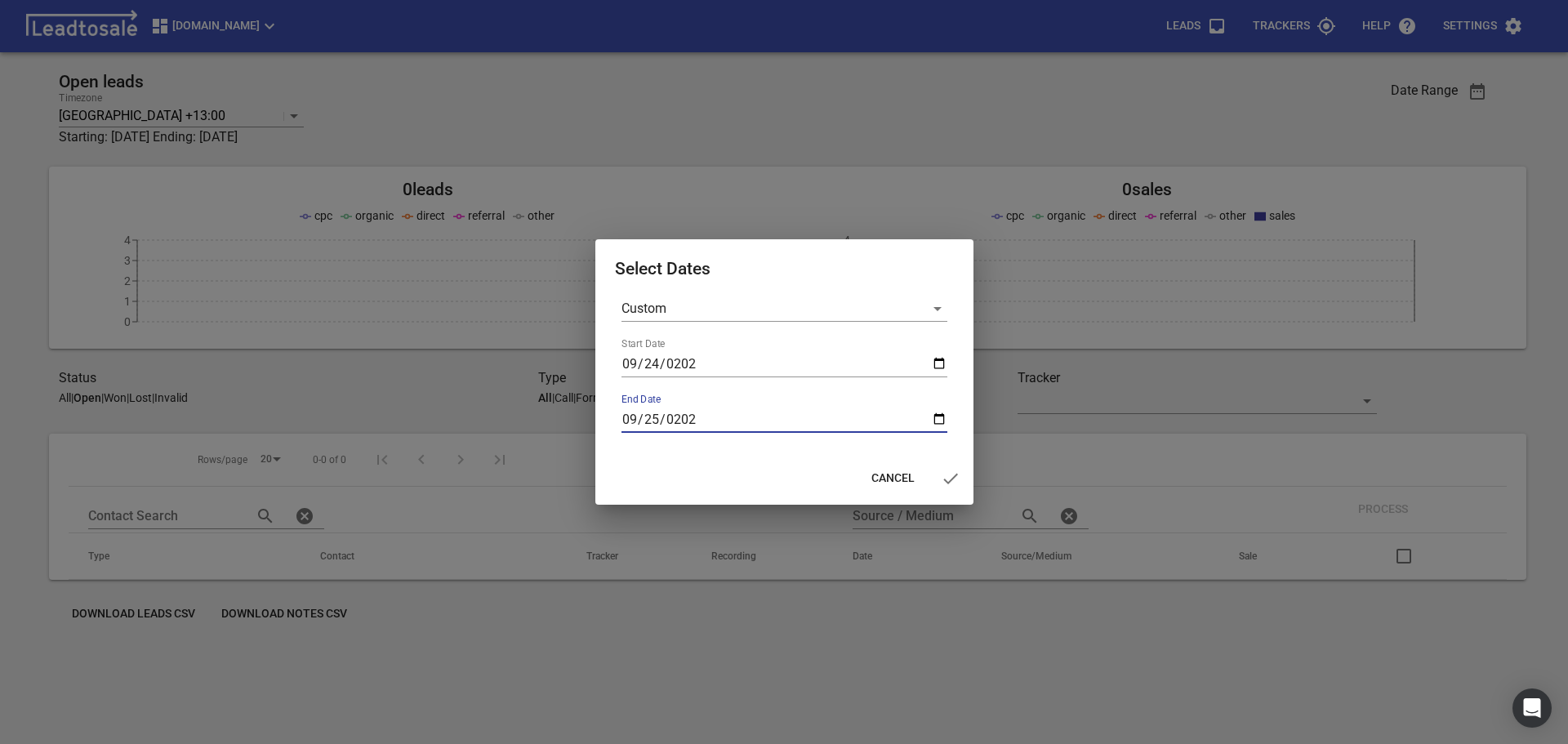
type input "2025-09-25"
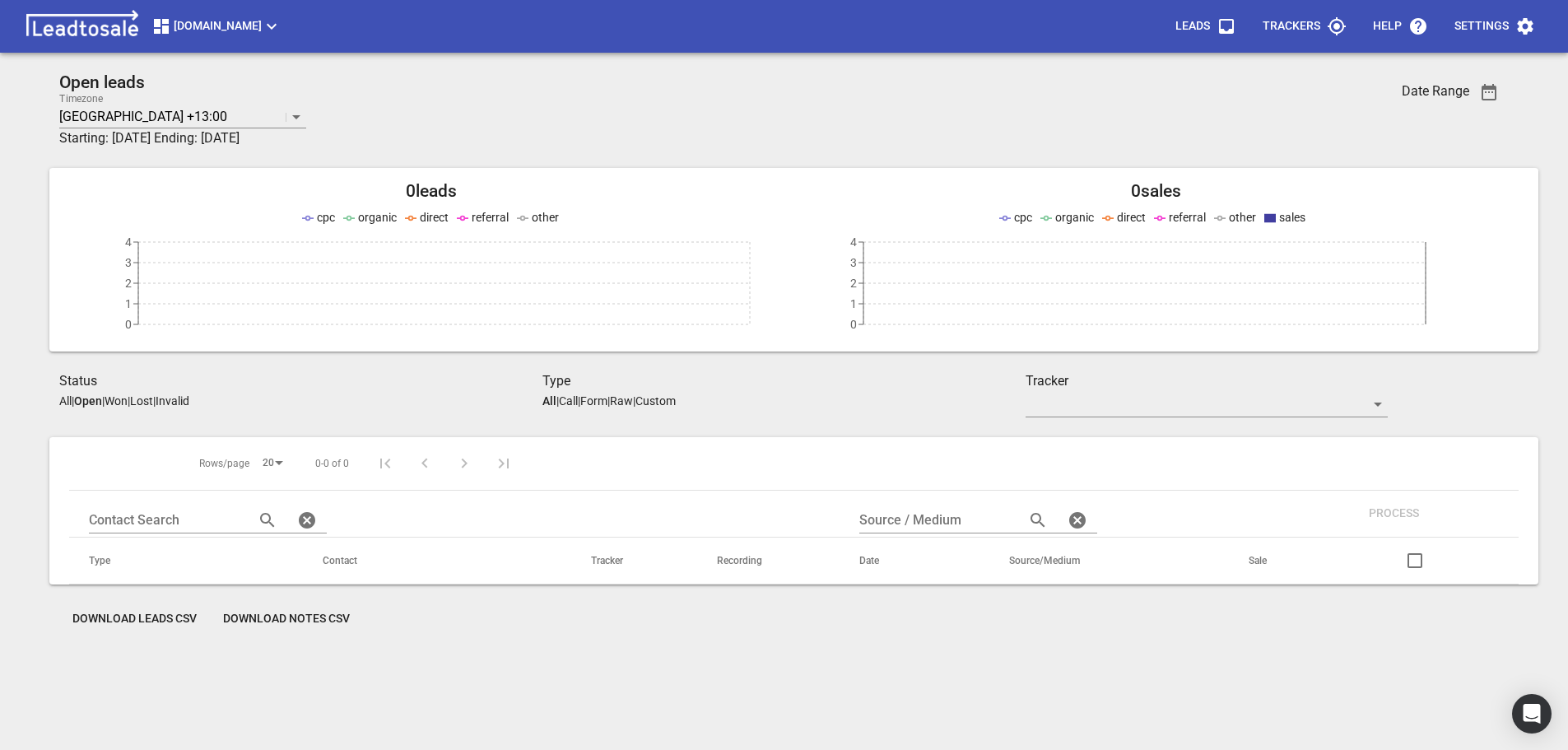
click at [153, 400] on p "Lost" at bounding box center [142, 401] width 23 height 13
click at [1488, 96] on icon "button" at bounding box center [1489, 92] width 19 height 19
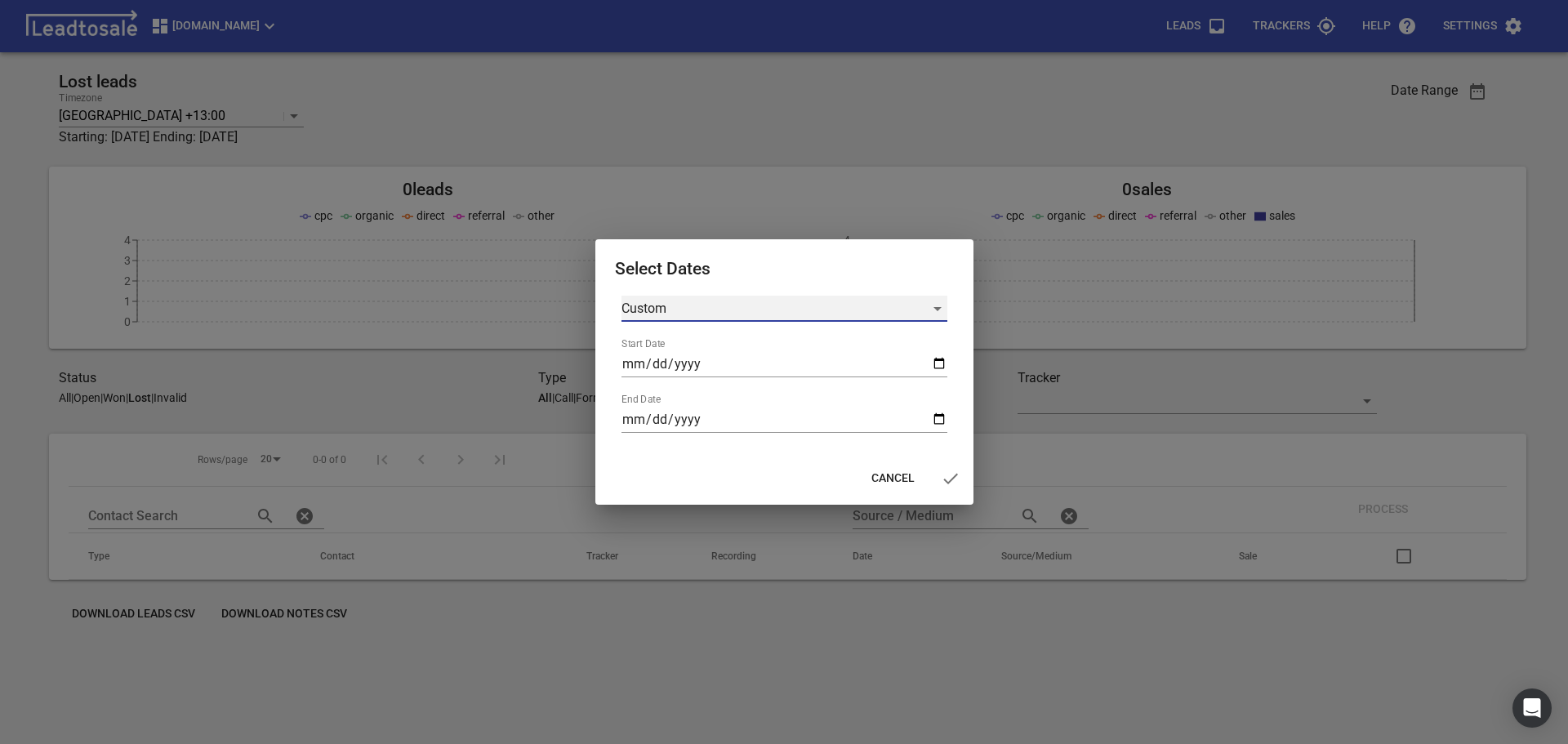
click at [935, 306] on div "Custom" at bounding box center [784, 309] width 326 height 26
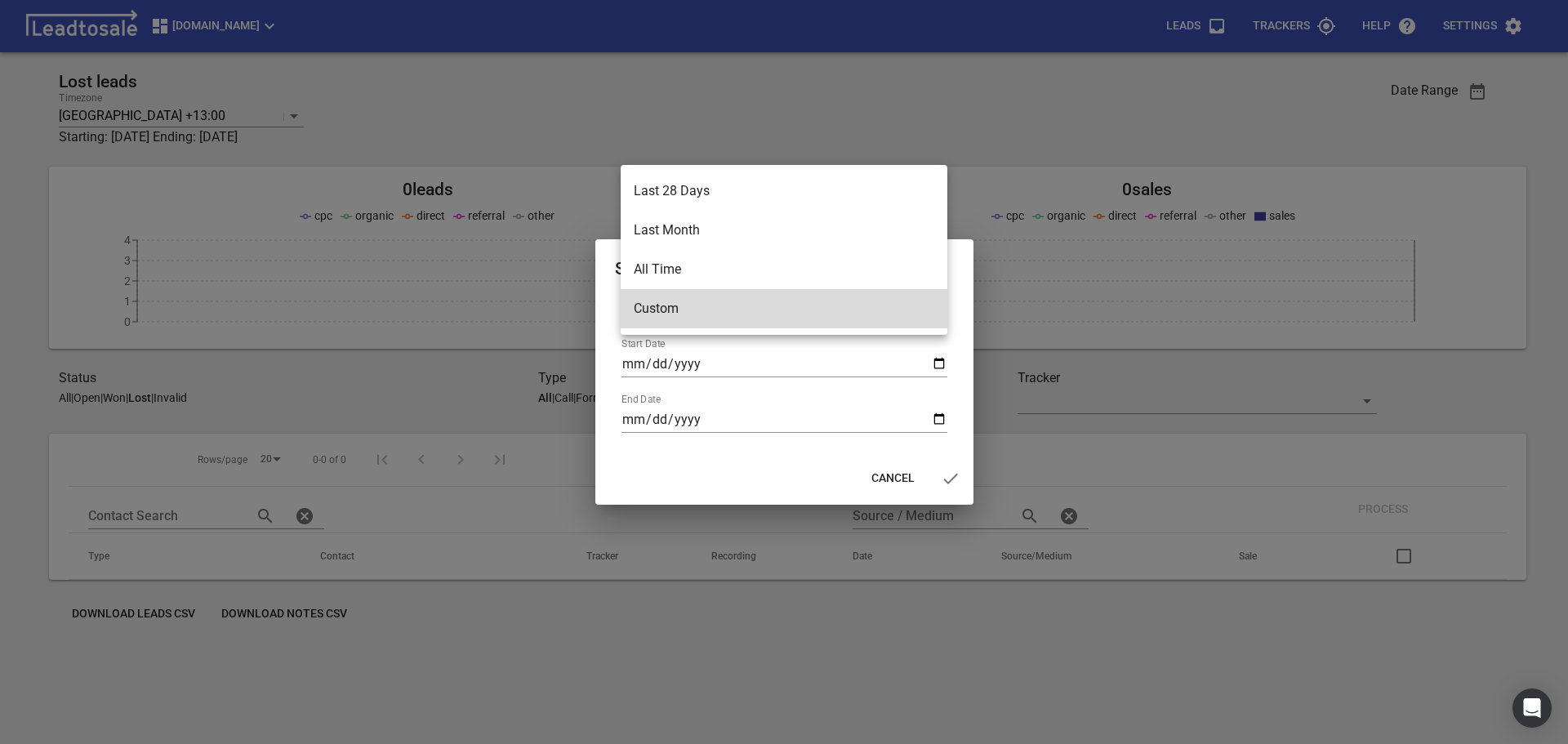
click at [661, 268] on li "All Time" at bounding box center [784, 269] width 327 height 39
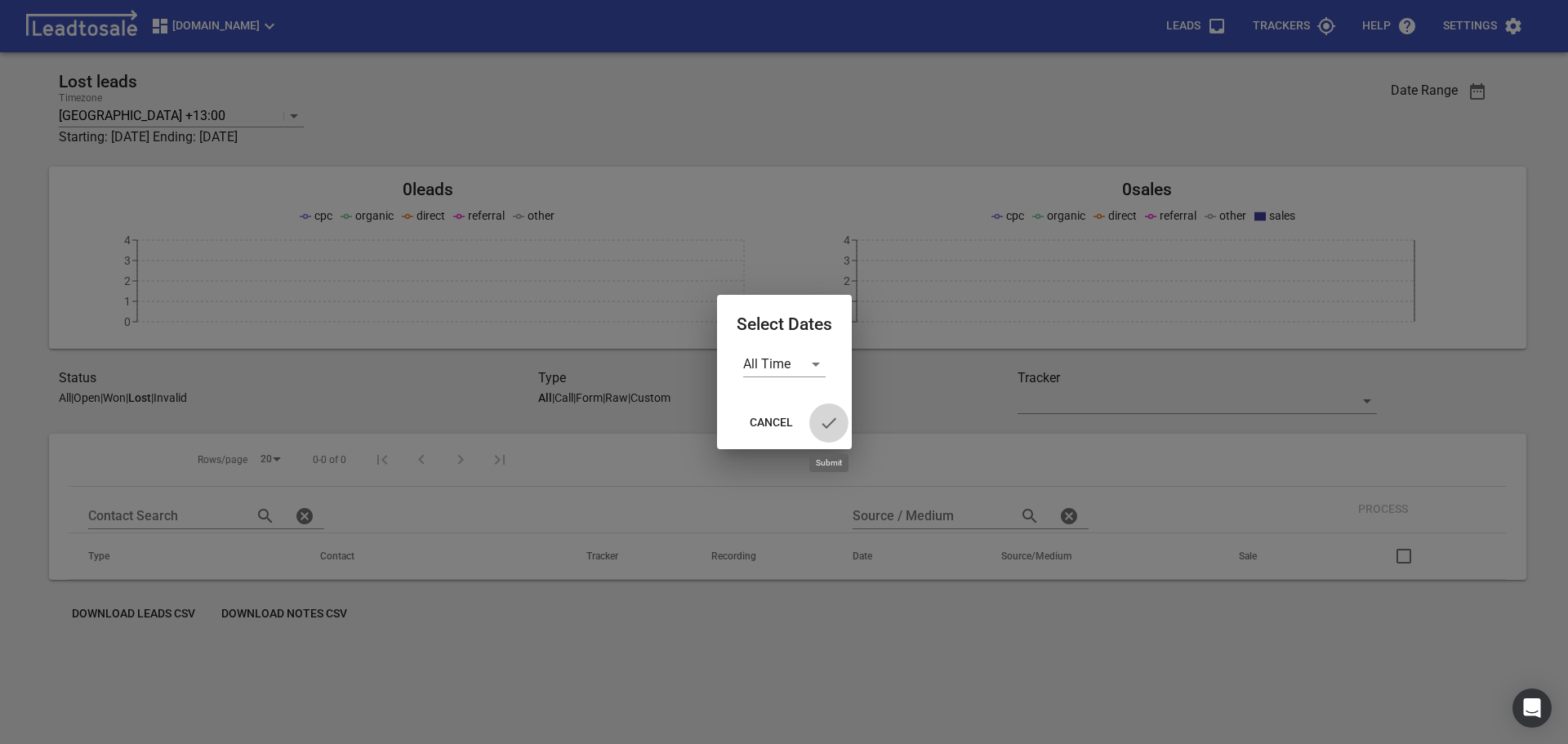
click at [826, 426] on icon "button" at bounding box center [829, 422] width 15 height 11
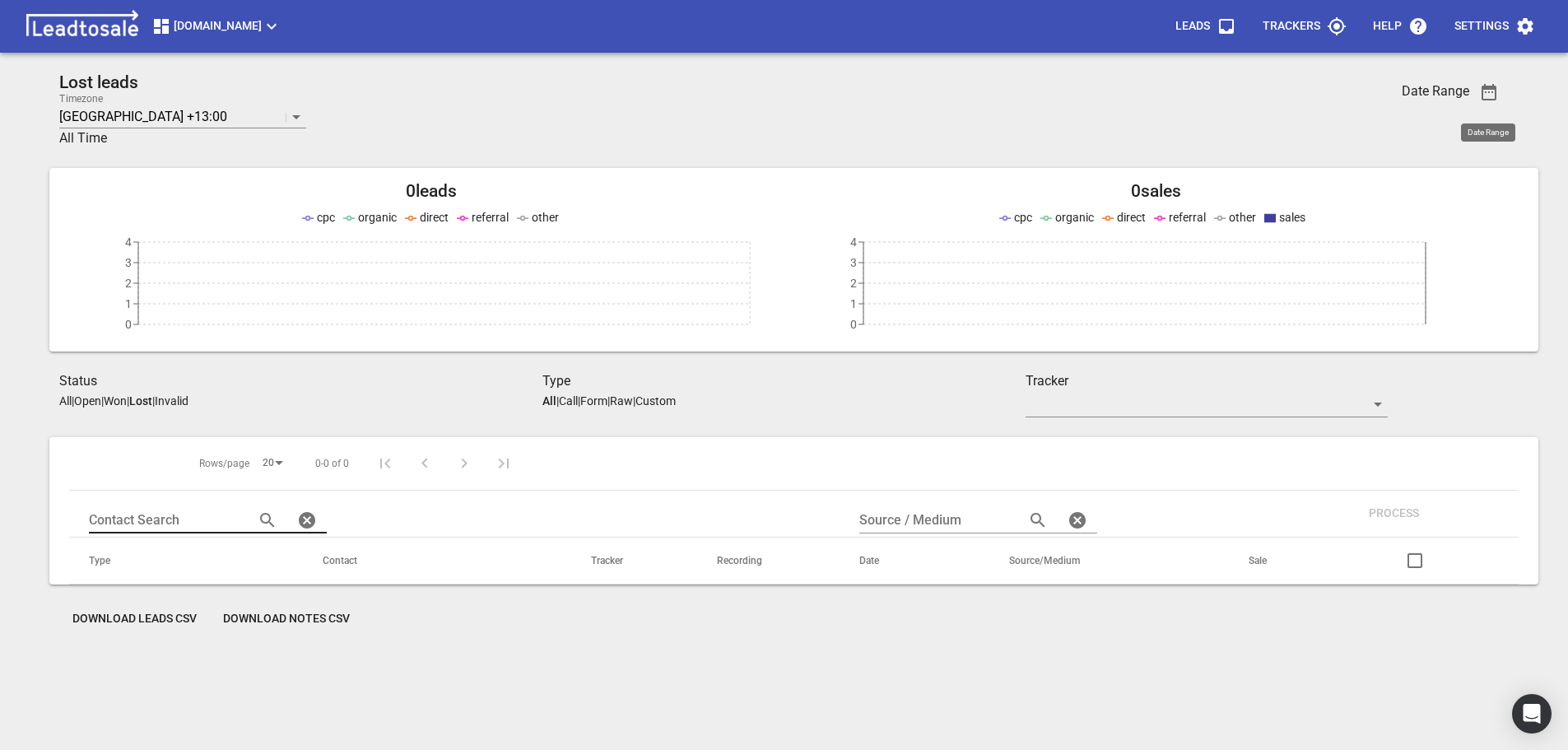
click at [120, 524] on input "text" at bounding box center [165, 520] width 152 height 27
click at [98, 520] on input "kolosi" at bounding box center [165, 520] width 152 height 27
click at [99, 520] on input "kolosi" at bounding box center [165, 520] width 152 height 27
type input "secure"
click at [109, 520] on input "secure" at bounding box center [165, 520] width 152 height 27
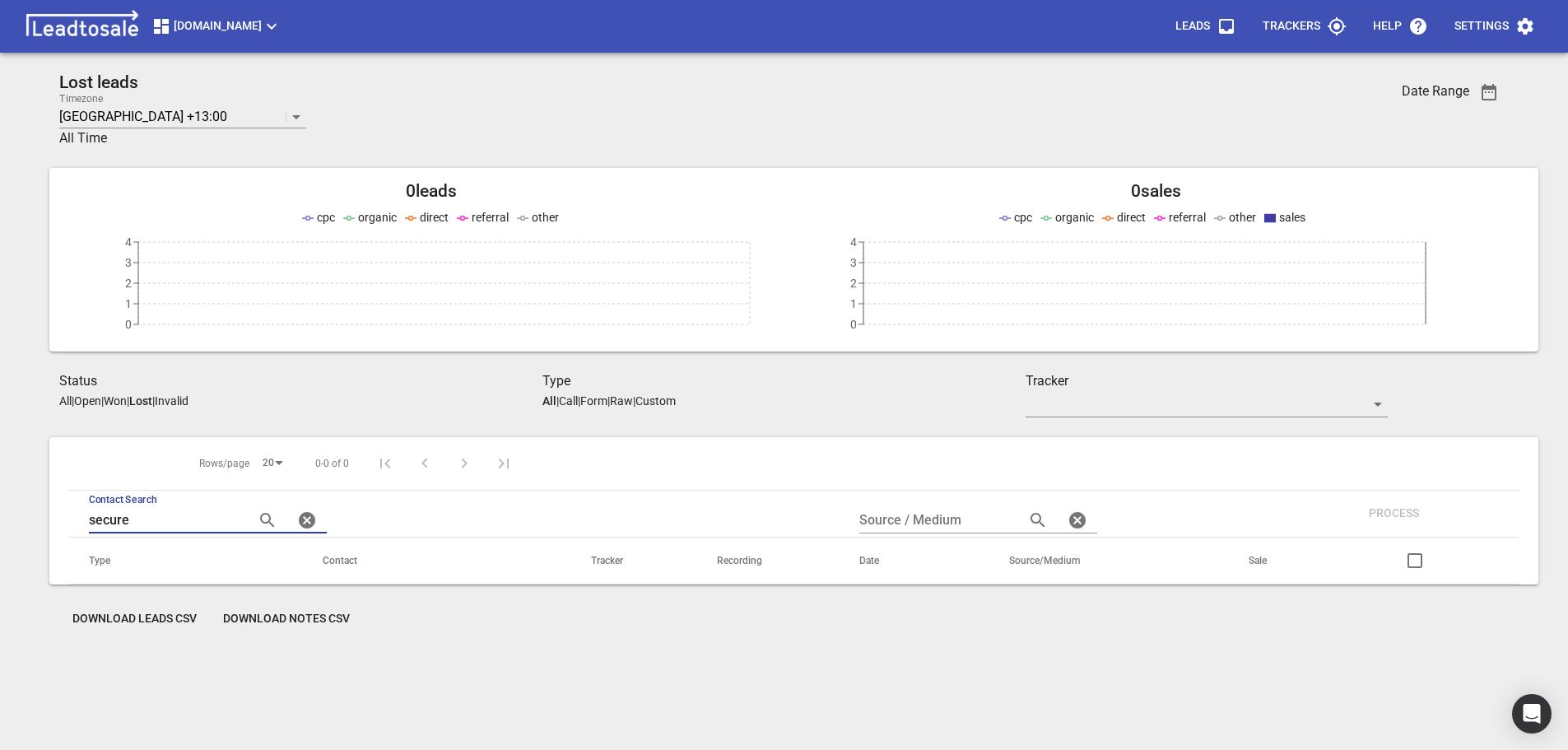
click at [109, 520] on input "secure" at bounding box center [165, 520] width 152 height 27
click at [299, 520] on icon "button" at bounding box center [307, 520] width 17 height 17
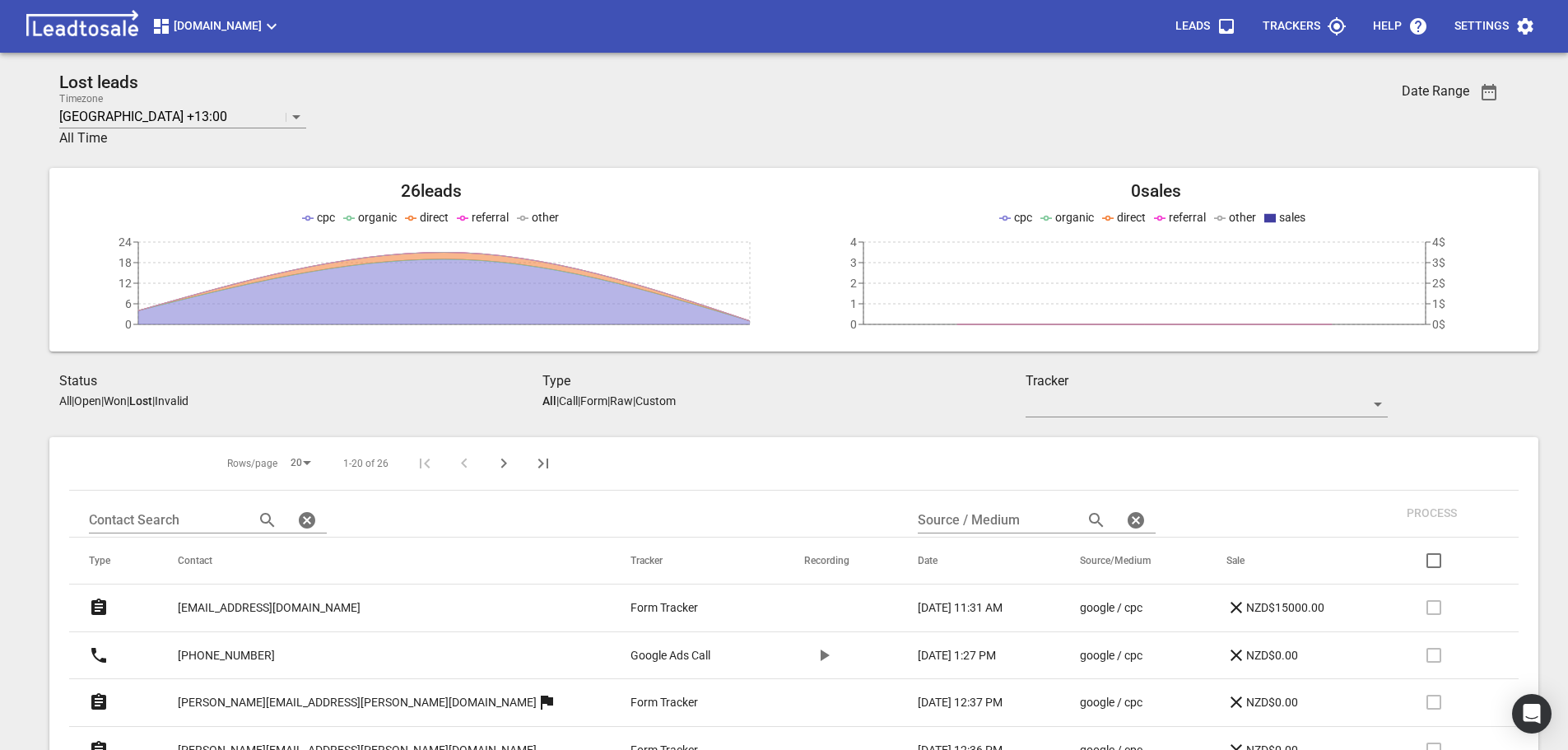
click at [96, 402] on p "Open" at bounding box center [88, 401] width 27 height 13
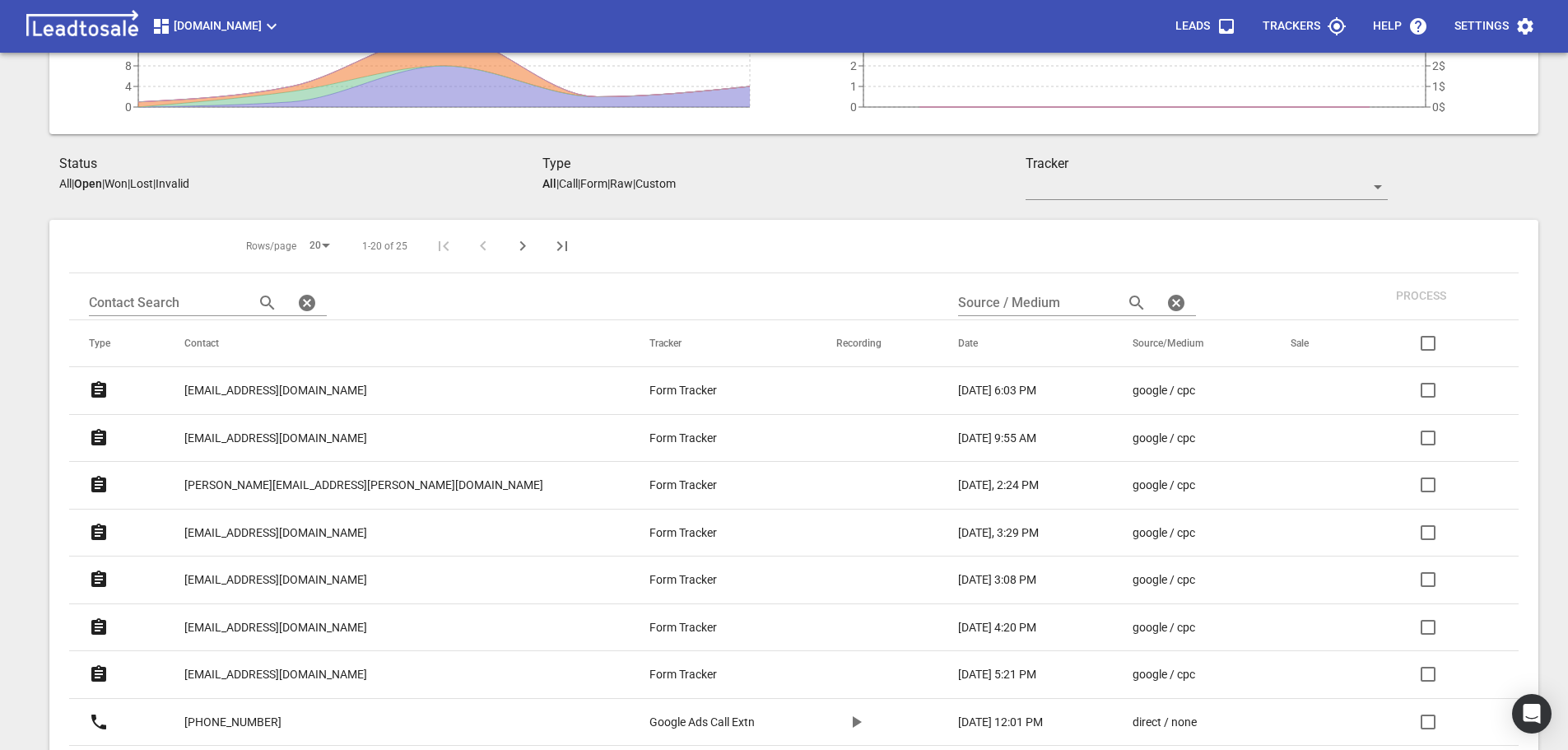
scroll to position [247, 0]
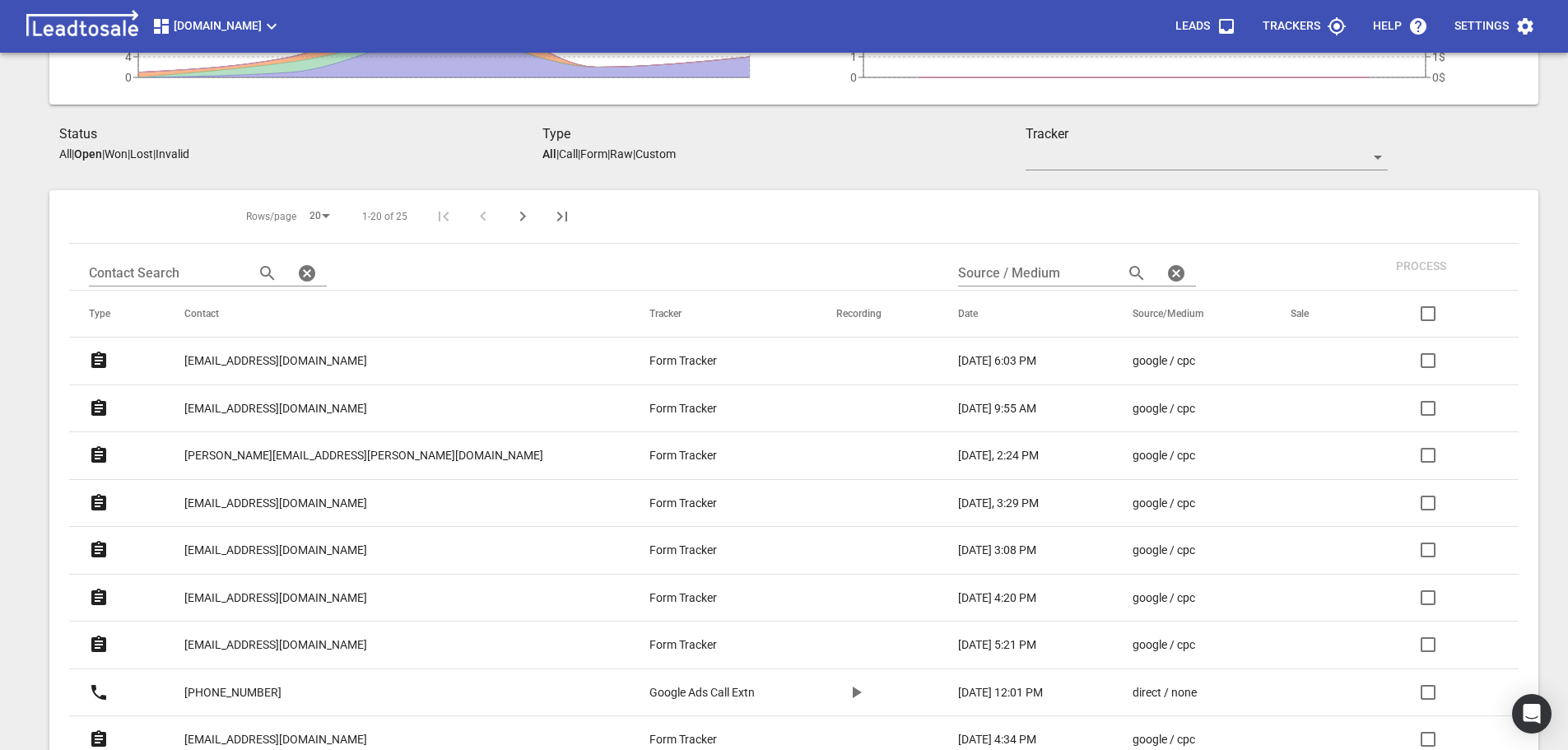
click at [289, 548] on p "[EMAIL_ADDRESS][DOMAIN_NAME]" at bounding box center [275, 550] width 183 height 18
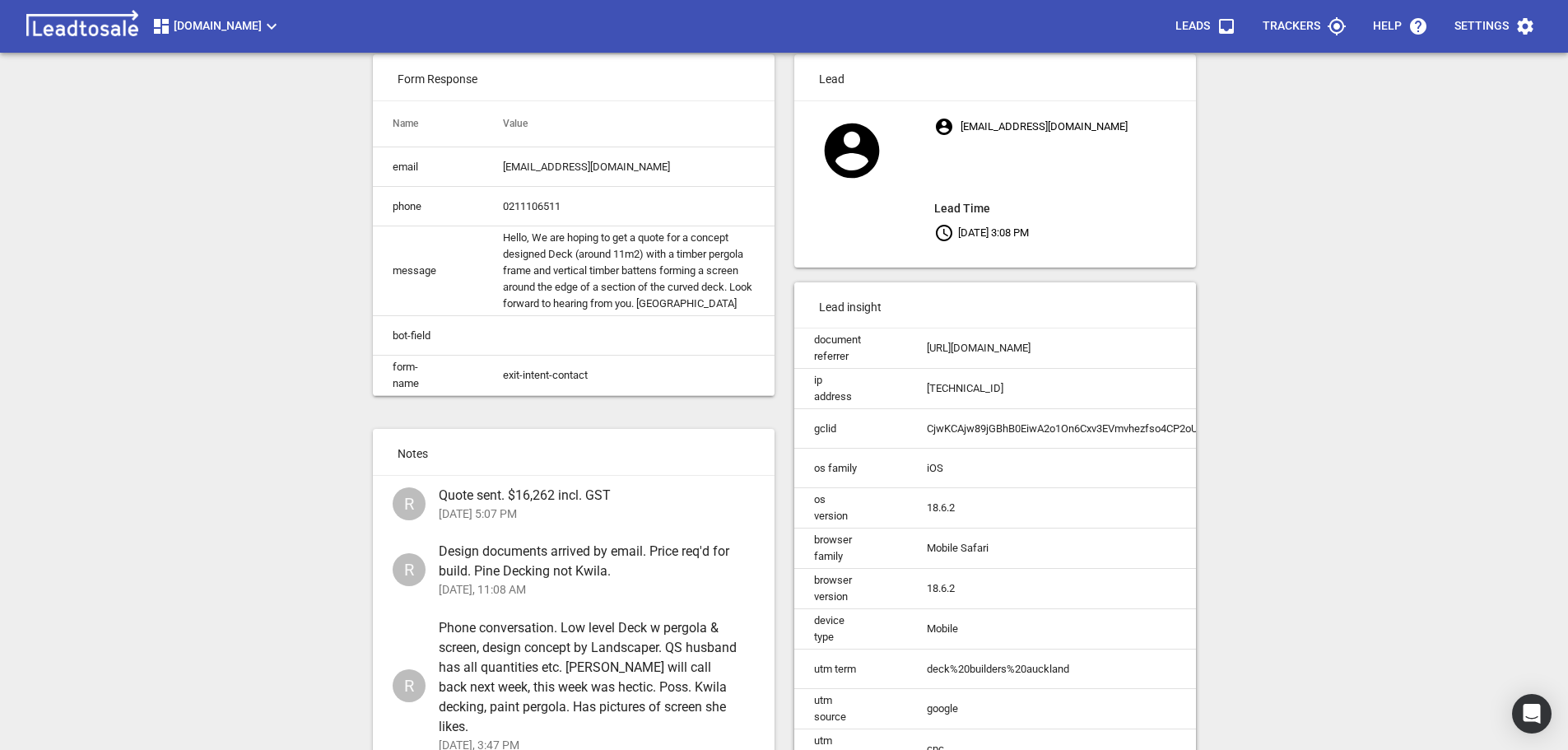
scroll to position [202, 0]
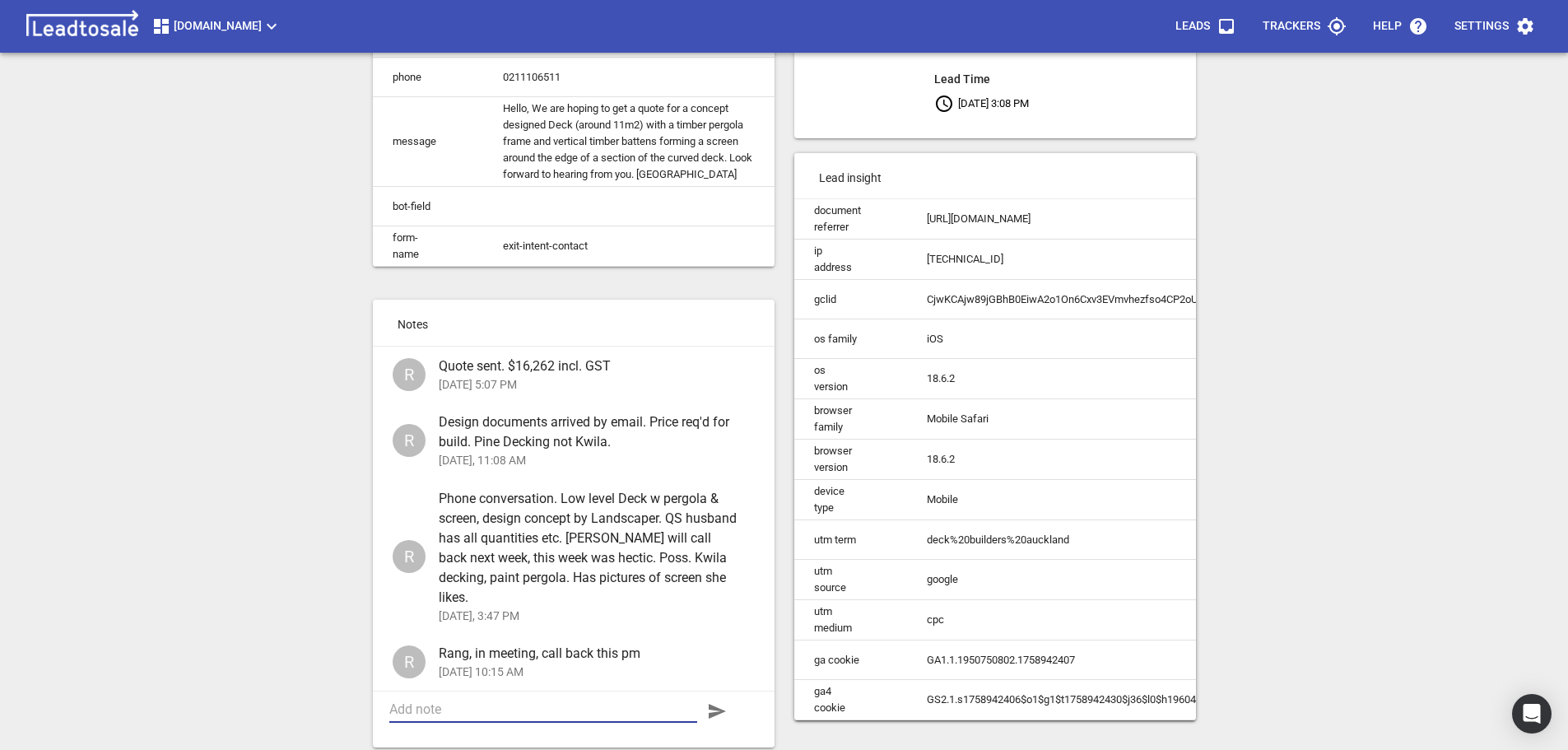
click at [488, 701] on textarea at bounding box center [543, 709] width 308 height 16
type textarea "Rang. Quote"
click at [501, 701] on textarea "Rang. Quote" at bounding box center [543, 709] width 308 height 16
click at [468, 701] on textarea "Rang. Quote feceived" at bounding box center [543, 709] width 308 height 16
click at [571, 702] on textarea "Rang. Quote received" at bounding box center [543, 709] width 308 height 16
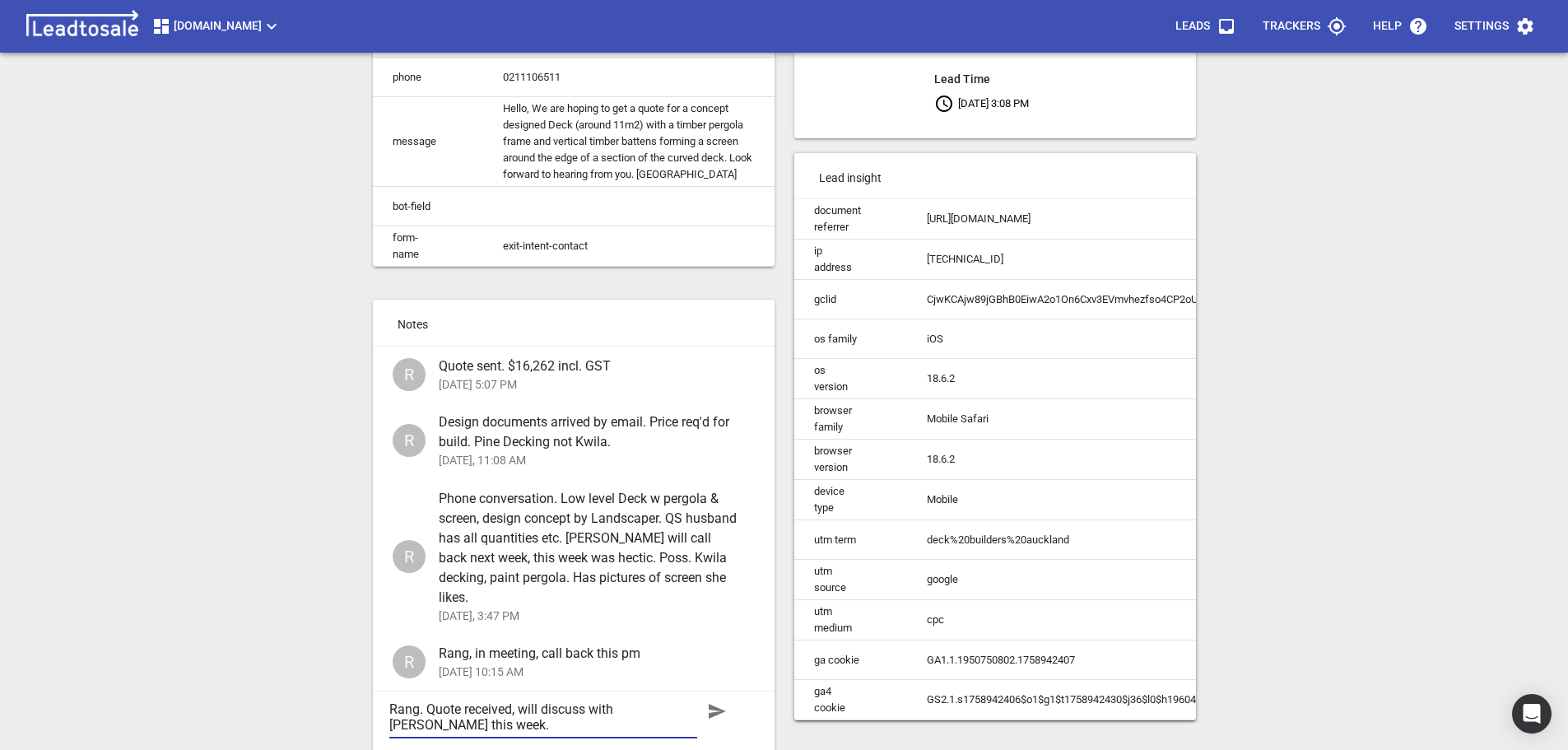
type textarea "Rang. Quote received, will discuss with Garth this week."
click at [715, 704] on icon "button" at bounding box center [718, 710] width 18 height 15
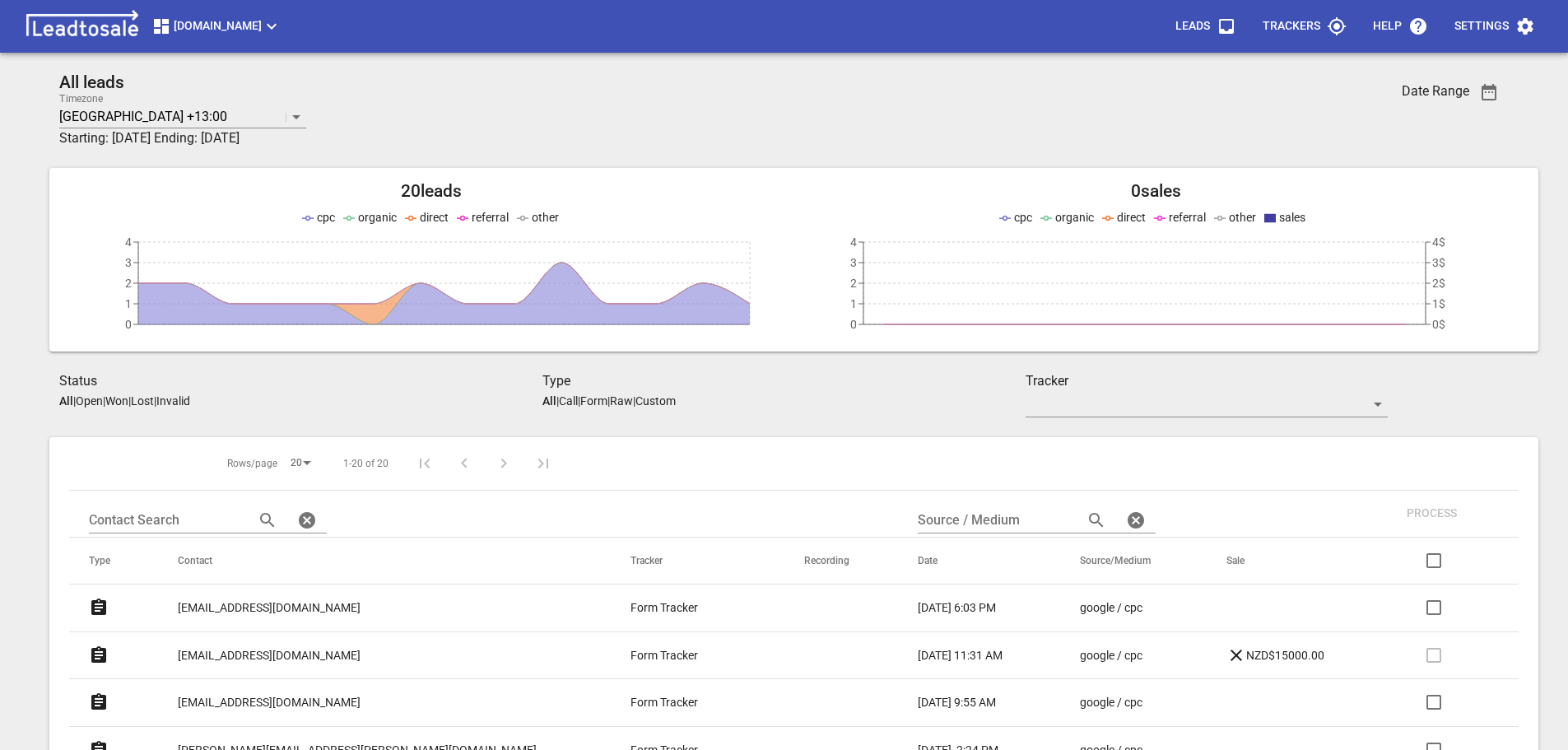
scroll to position [247, 0]
